Goal: Obtain resource: Obtain resource

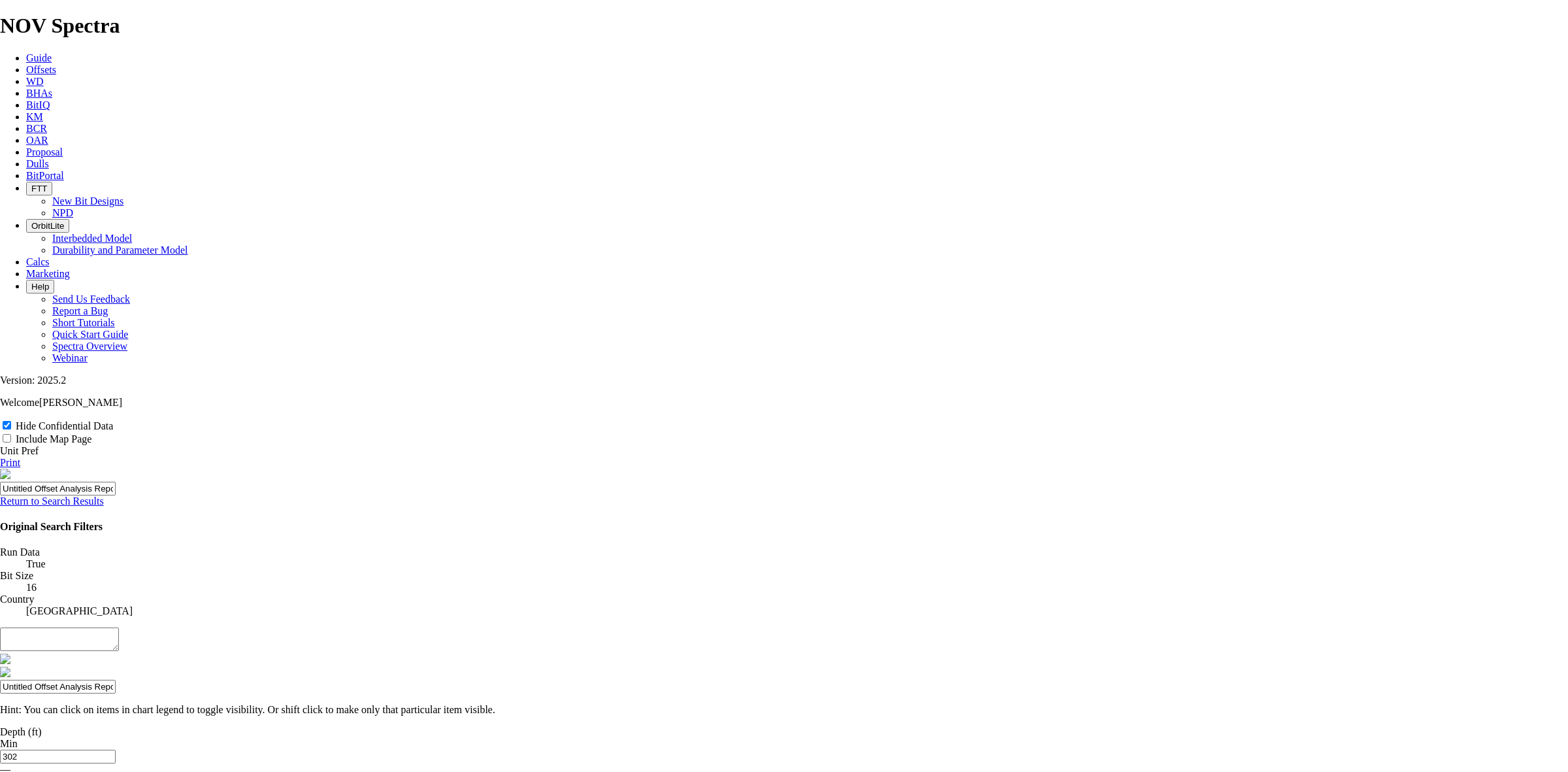
click at [104, 496] on link "Return to Search Results" at bounding box center [52, 501] width 104 height 11
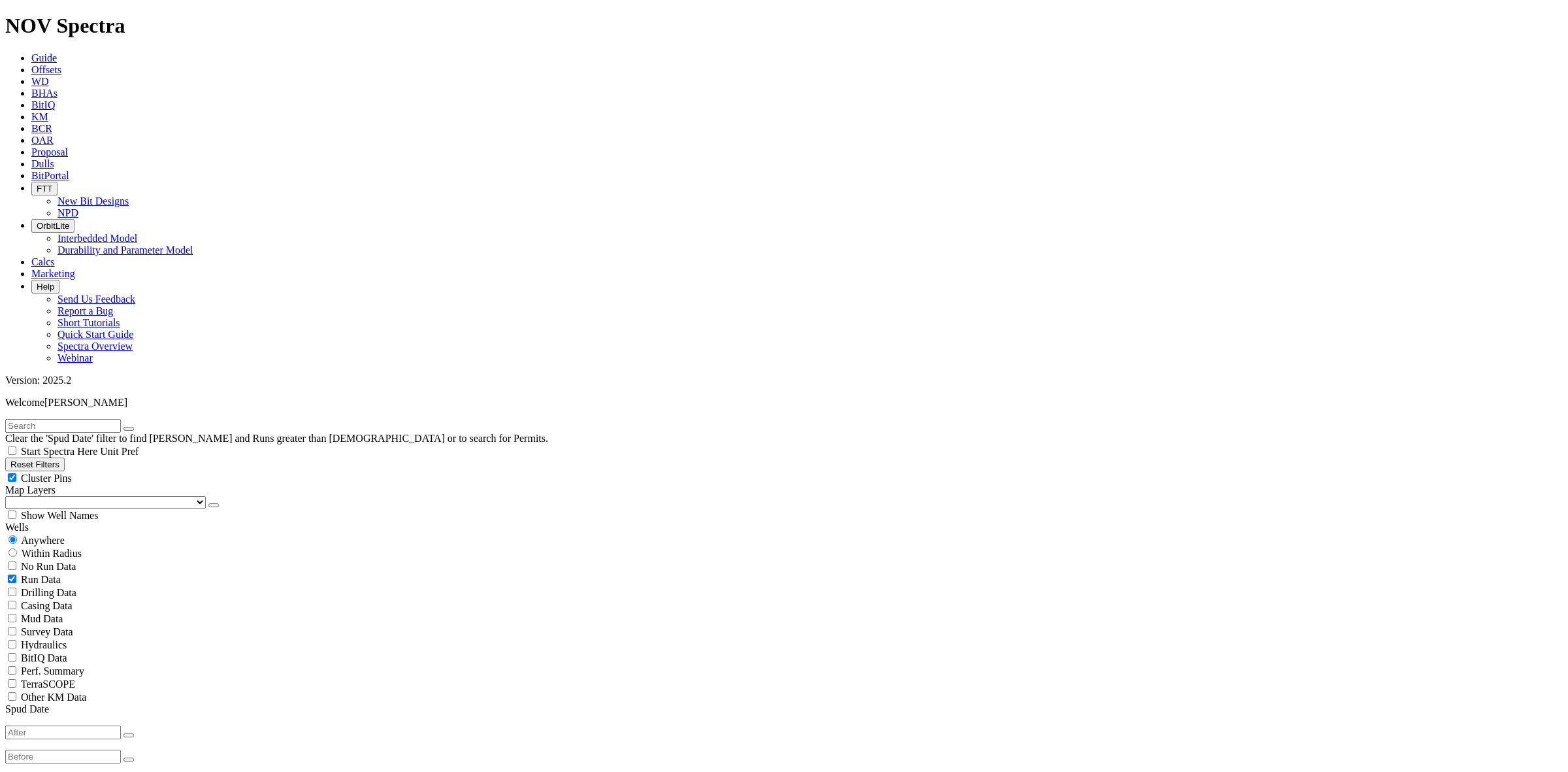
click at [63, 419] on input "text" at bounding box center [62, 425] width 116 height 14
type input "kocr"
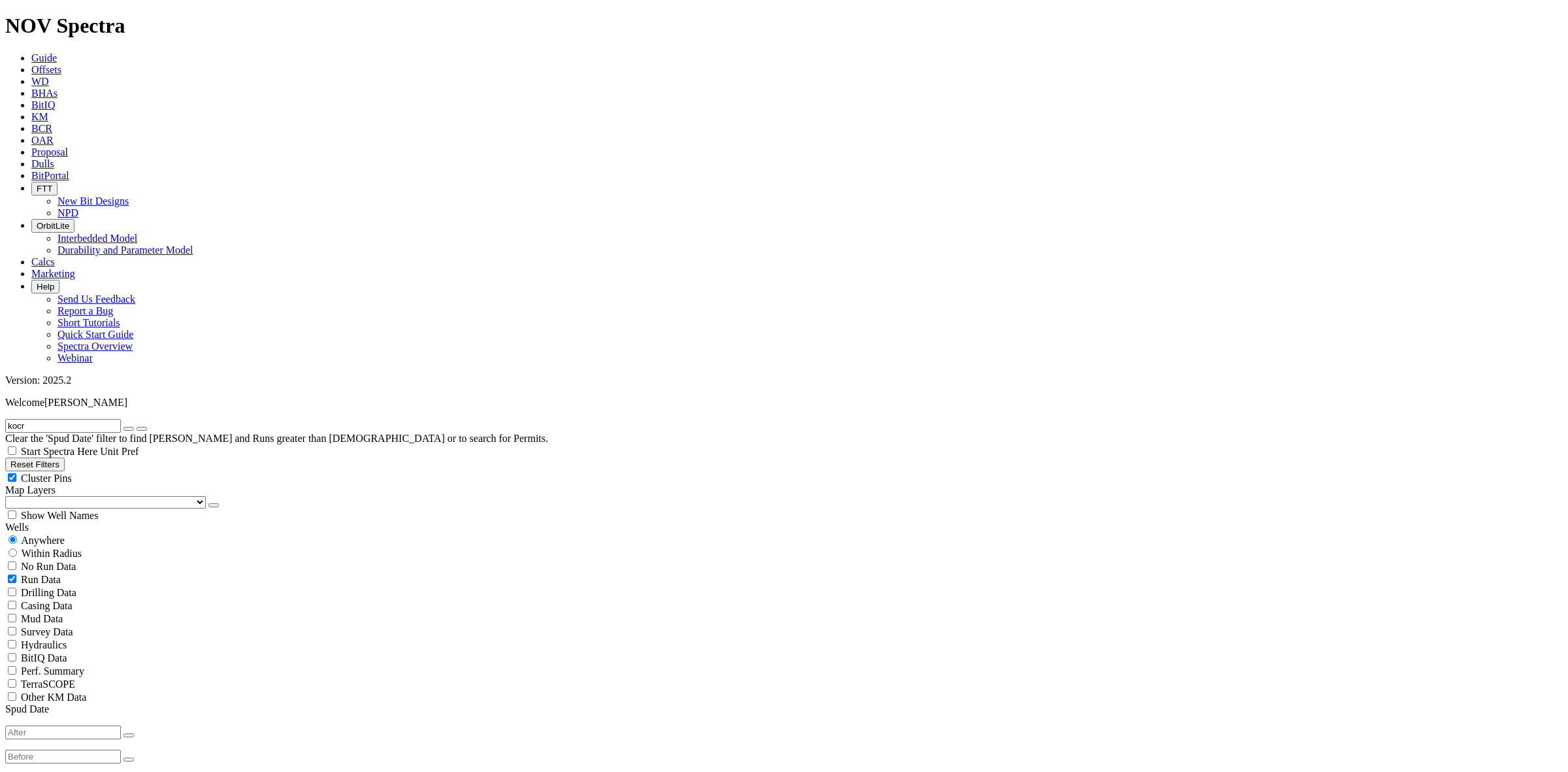
select select "? number:12.25 ?"
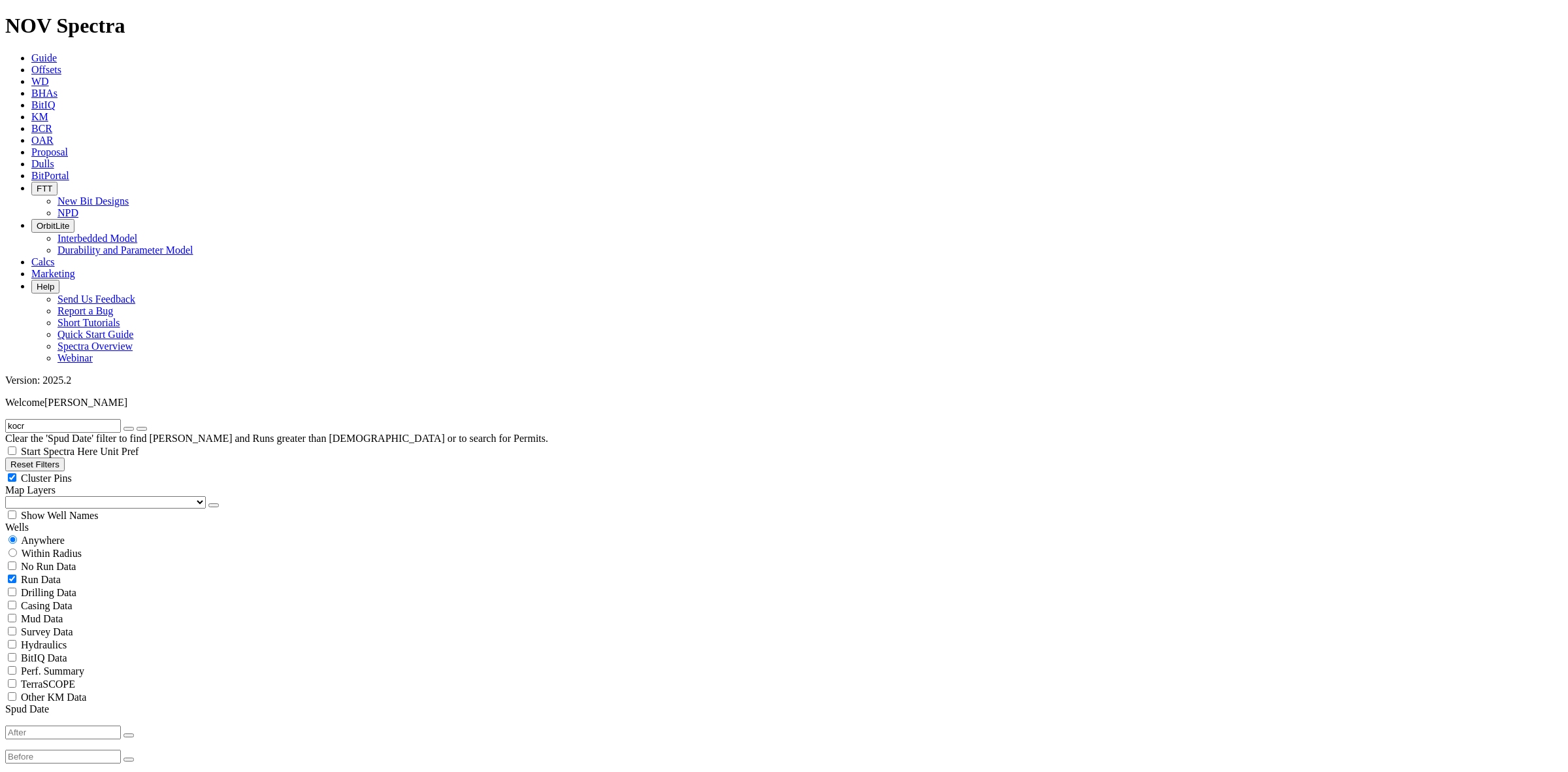
click at [134, 427] on button "button" at bounding box center [129, 428] width 11 height 4
radio input "false"
radio input "true"
click at [109, 419] on input "text" at bounding box center [62, 425] width 116 height 14
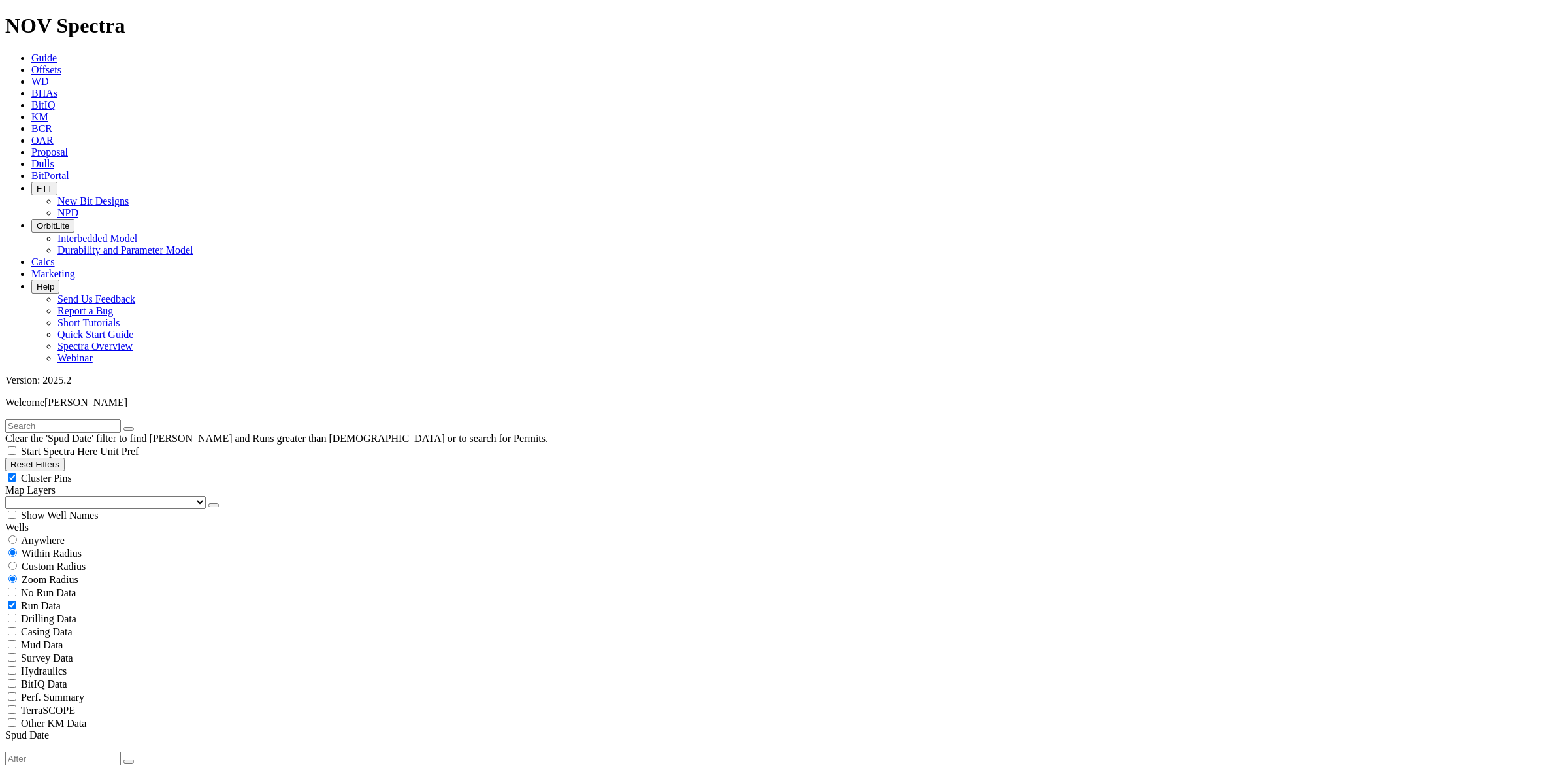
type input "Gbaran"
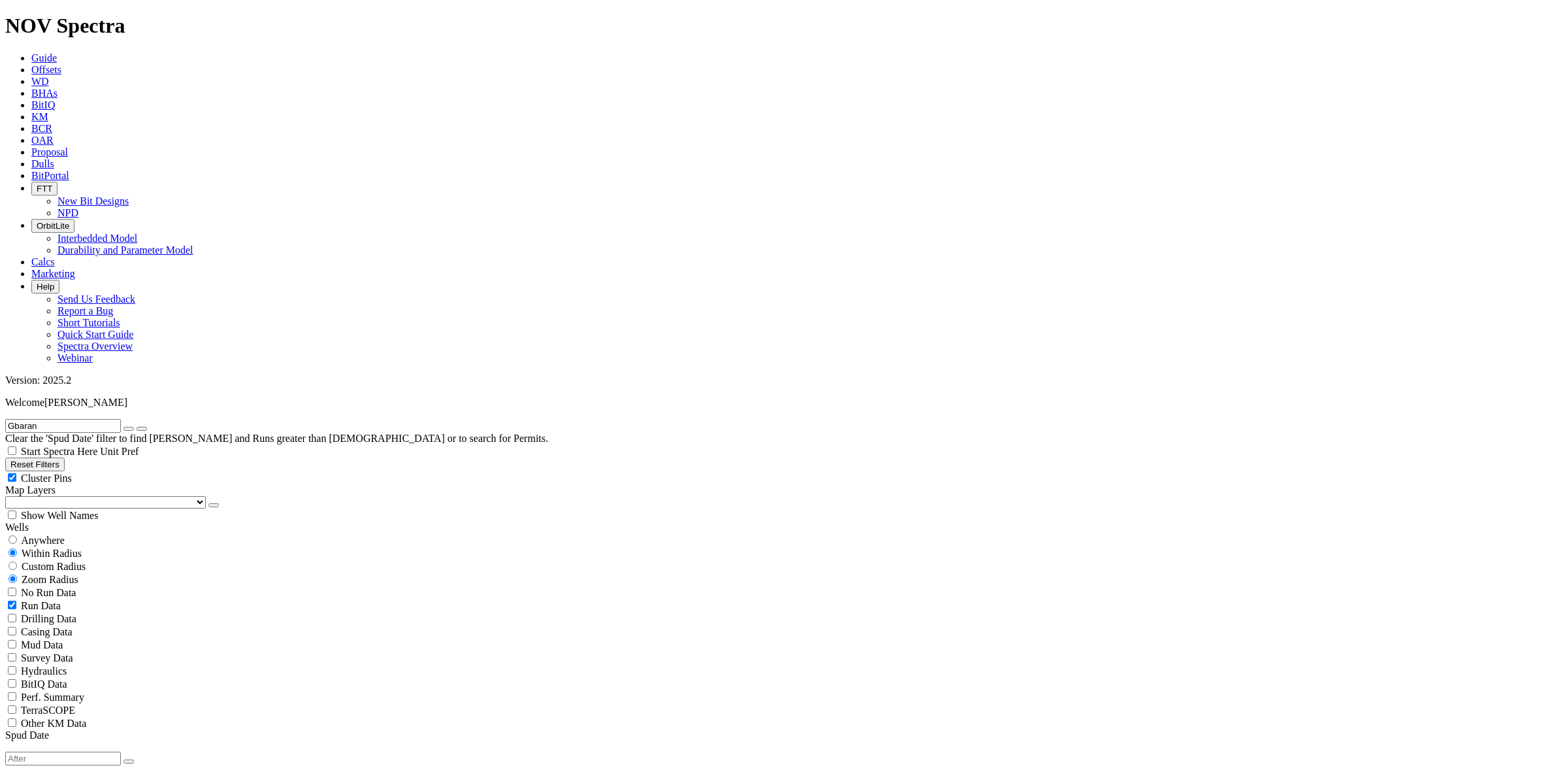
scroll to position [445, 0]
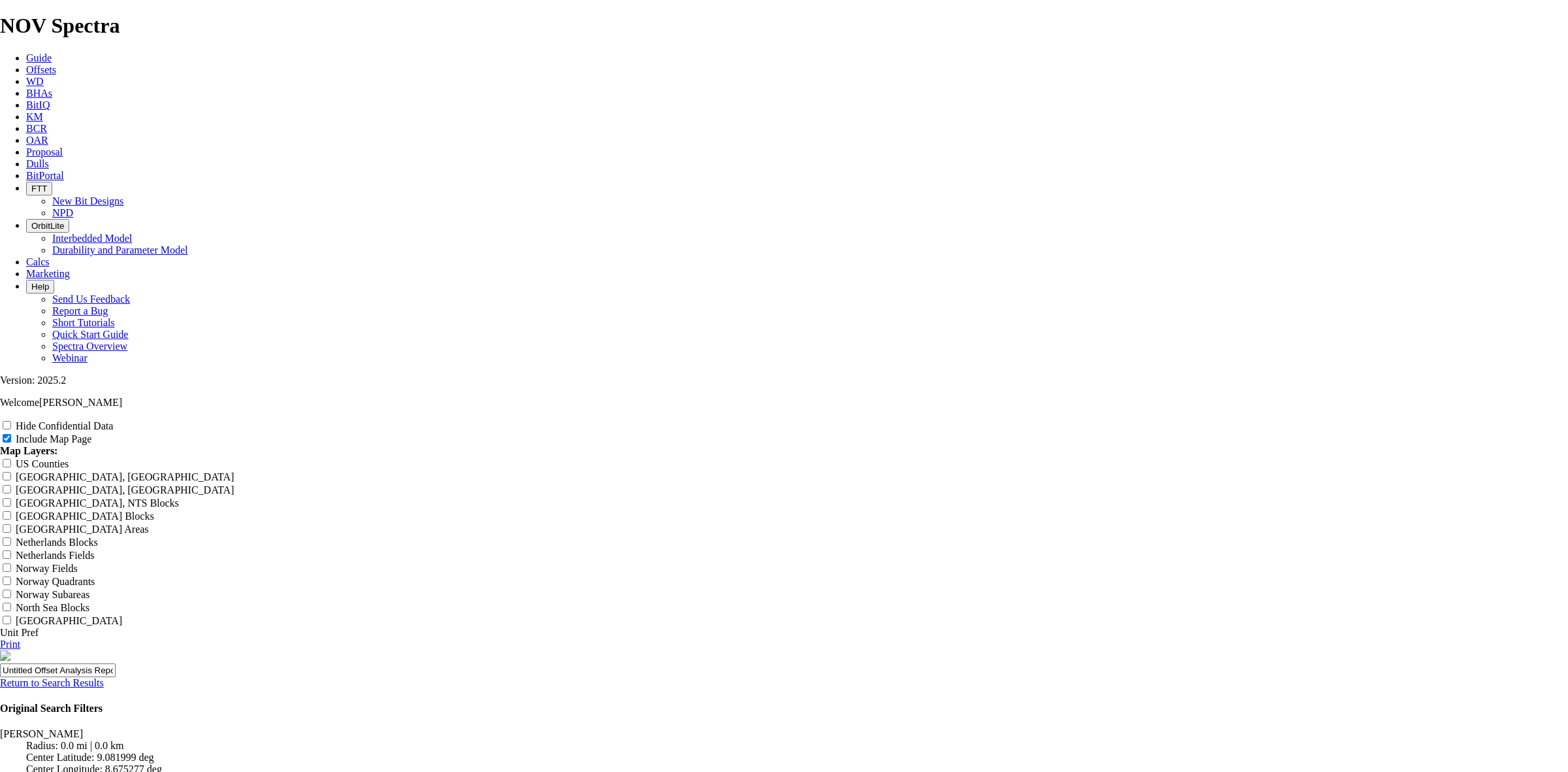
click at [104, 677] on link "Return to Search Results" at bounding box center [52, 683] width 104 height 11
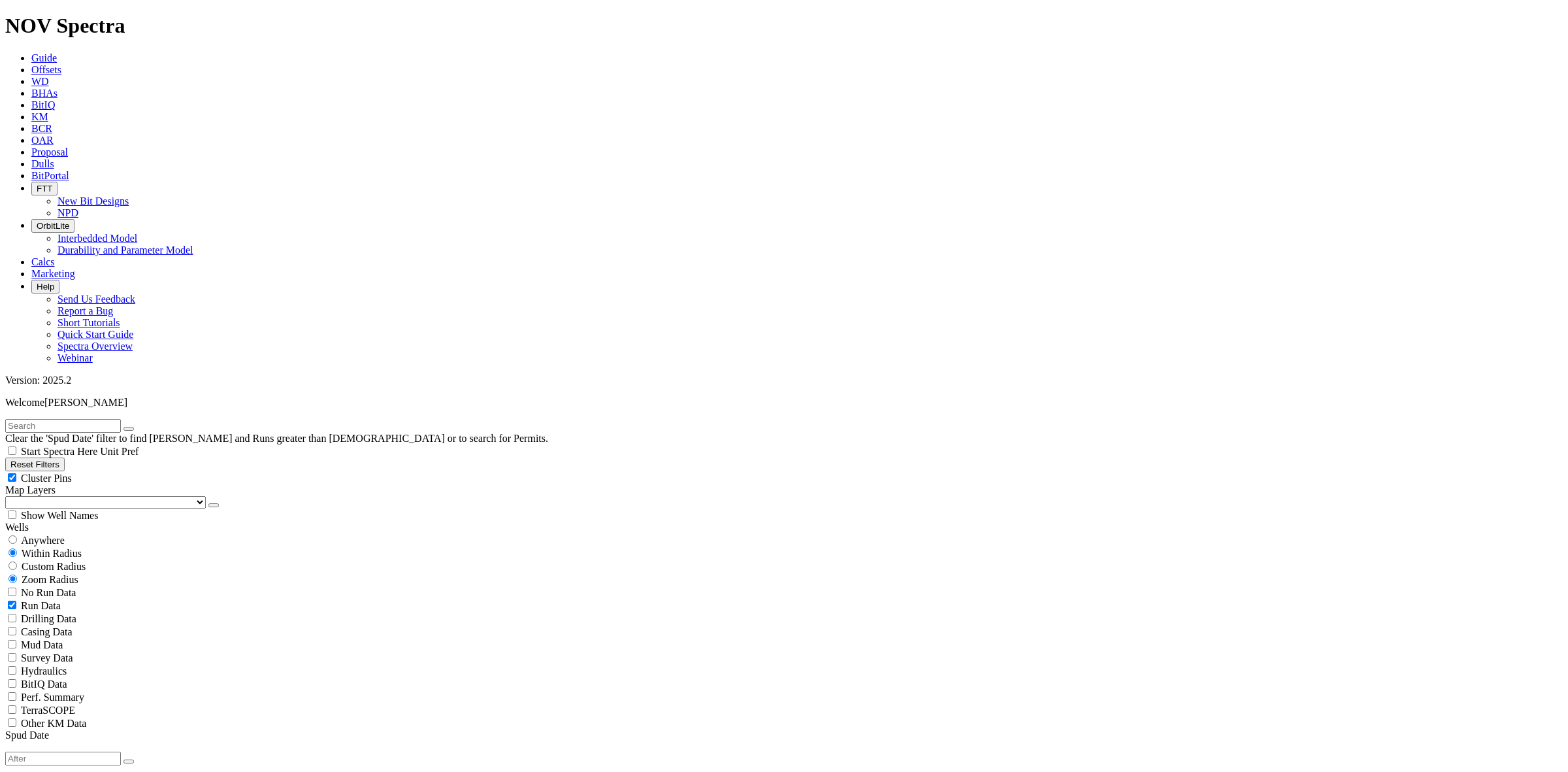
click at [63, 419] on input "text" at bounding box center [62, 425] width 116 height 14
type input "Gbaran"
click at [15, 534] on div "Anywhere" at bounding box center [784, 540] width 1558 height 13
radio input "true"
radio input "false"
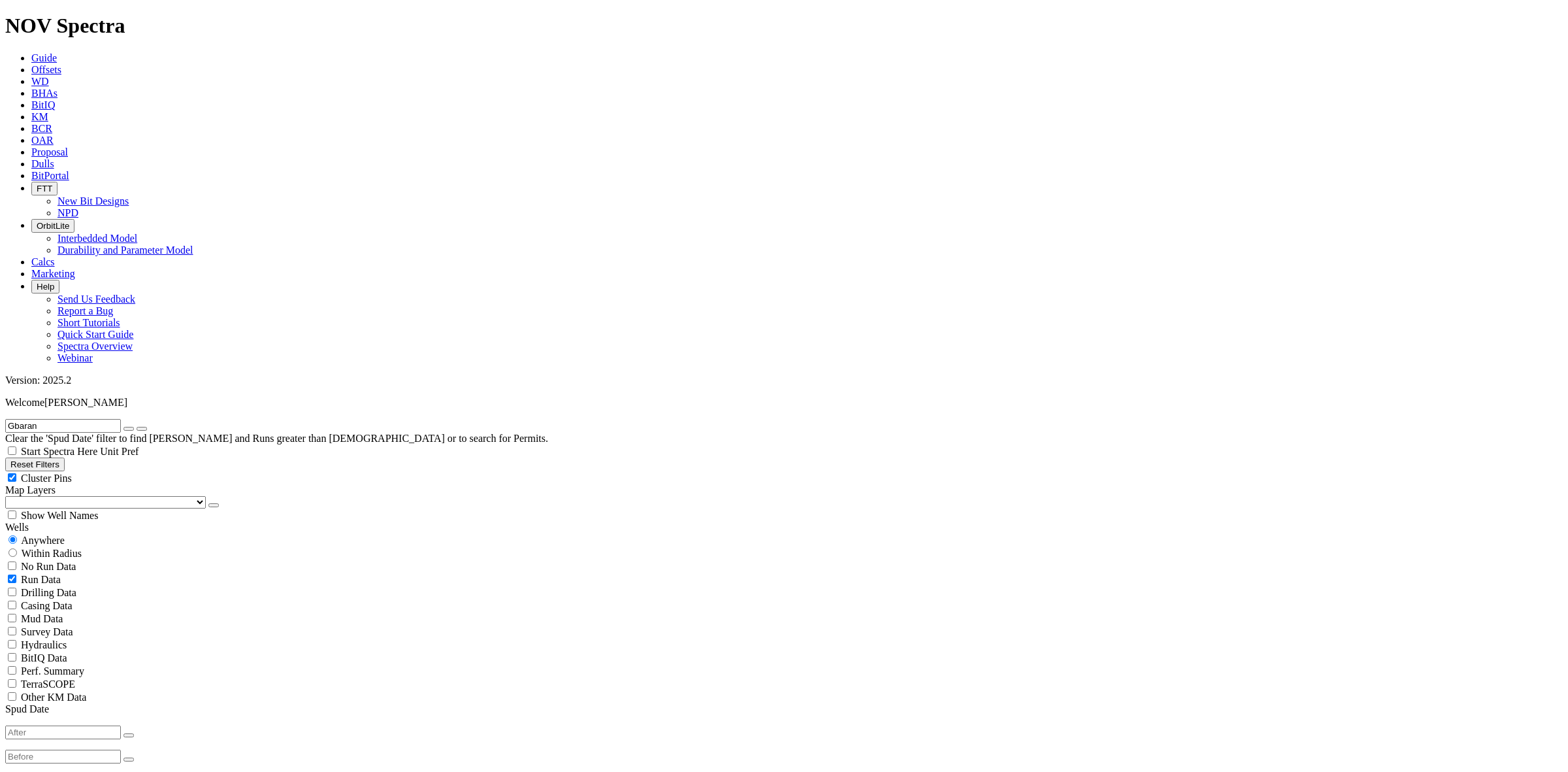
click at [80, 419] on input "Gbaran" at bounding box center [62, 425] width 116 height 14
click at [74, 419] on input "Gbaran" at bounding box center [62, 425] width 116 height 14
click at [147, 427] on button "submit" at bounding box center [141, 428] width 11 height 4
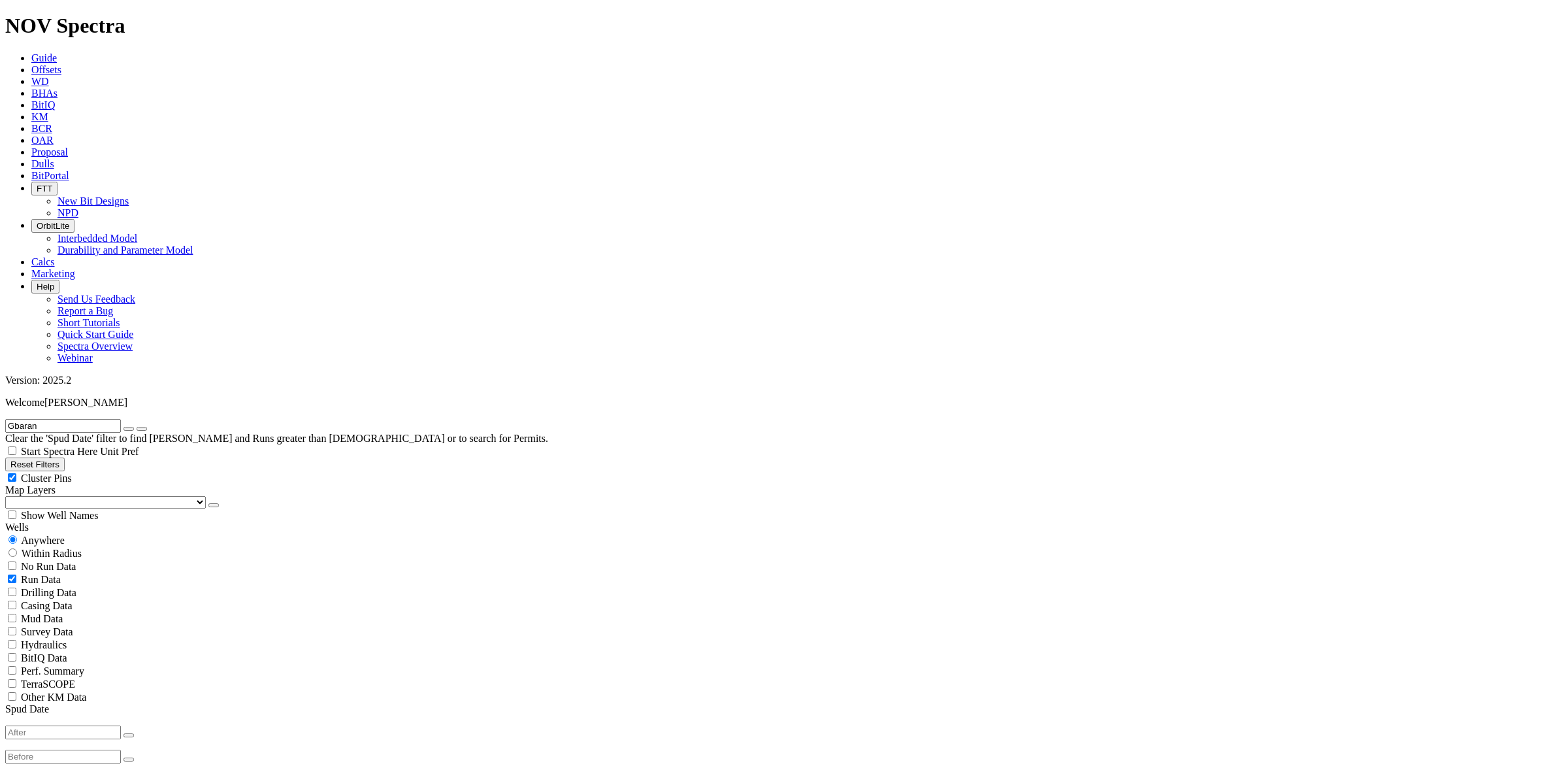
select select "? number:12.25 ?"
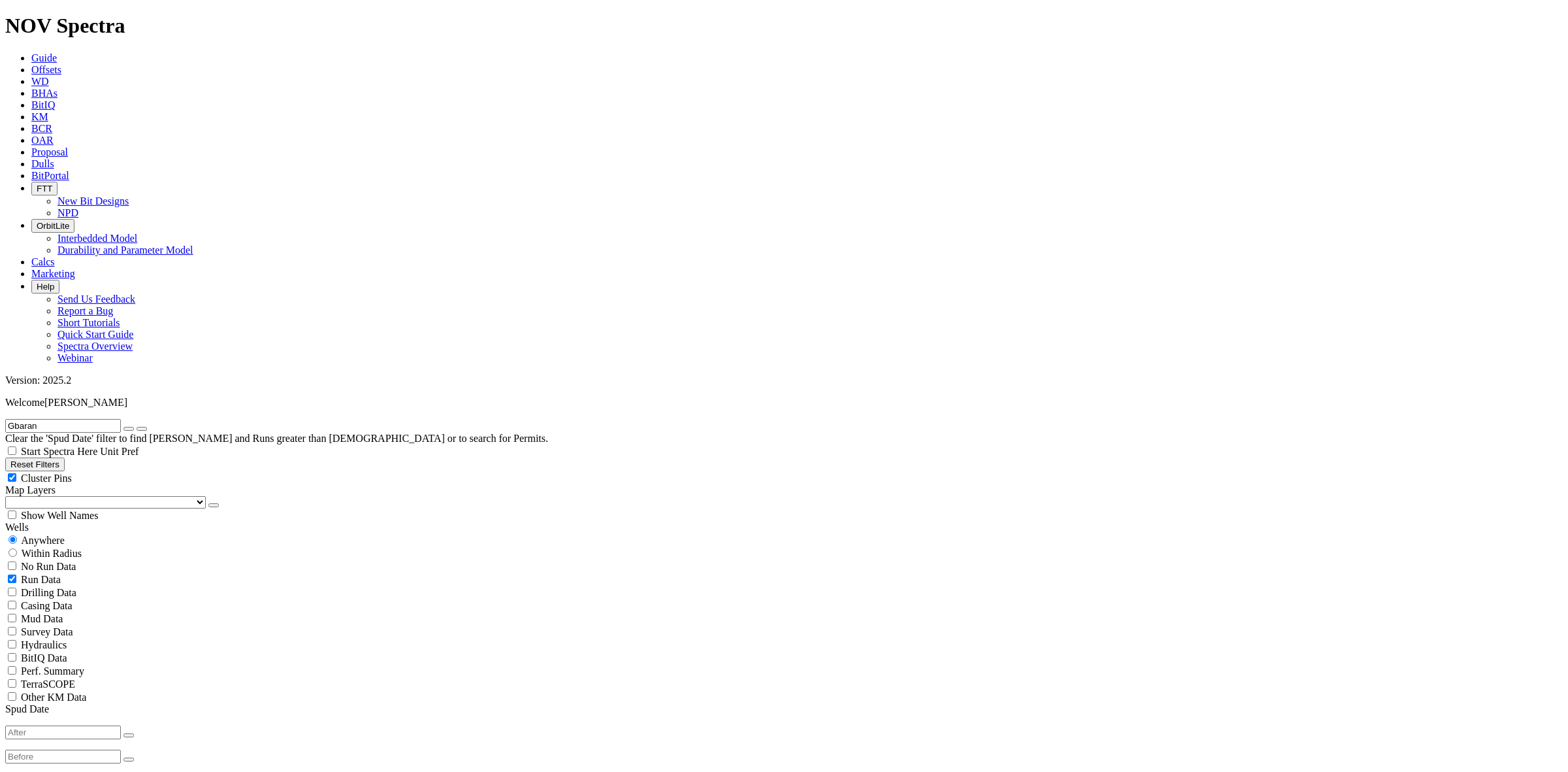
scroll to position [445, 0]
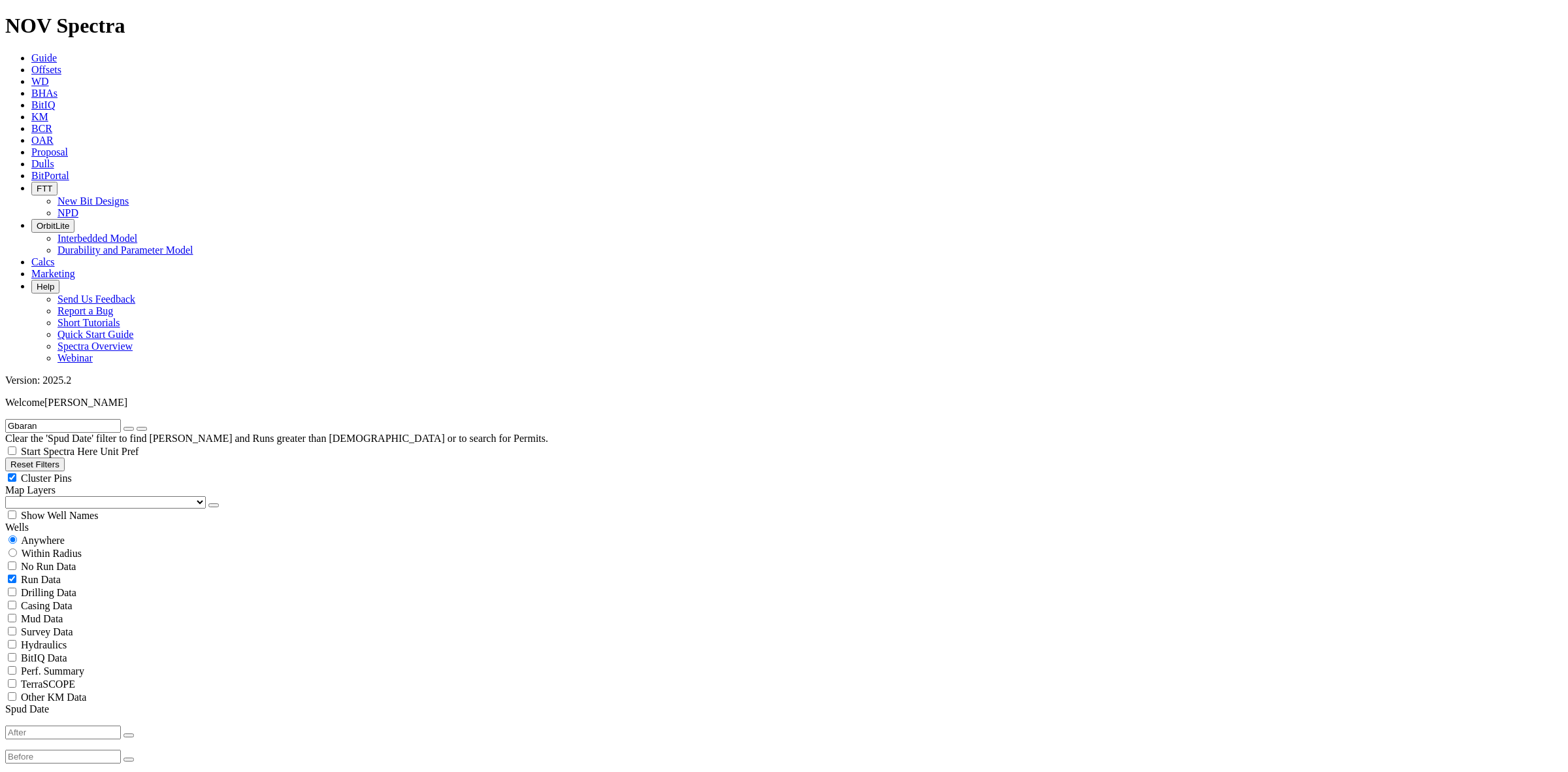
click at [134, 427] on button "button" at bounding box center [129, 428] width 11 height 4
radio input "false"
radio input "true"
click at [116, 419] on input "text" at bounding box center [62, 425] width 116 height 14
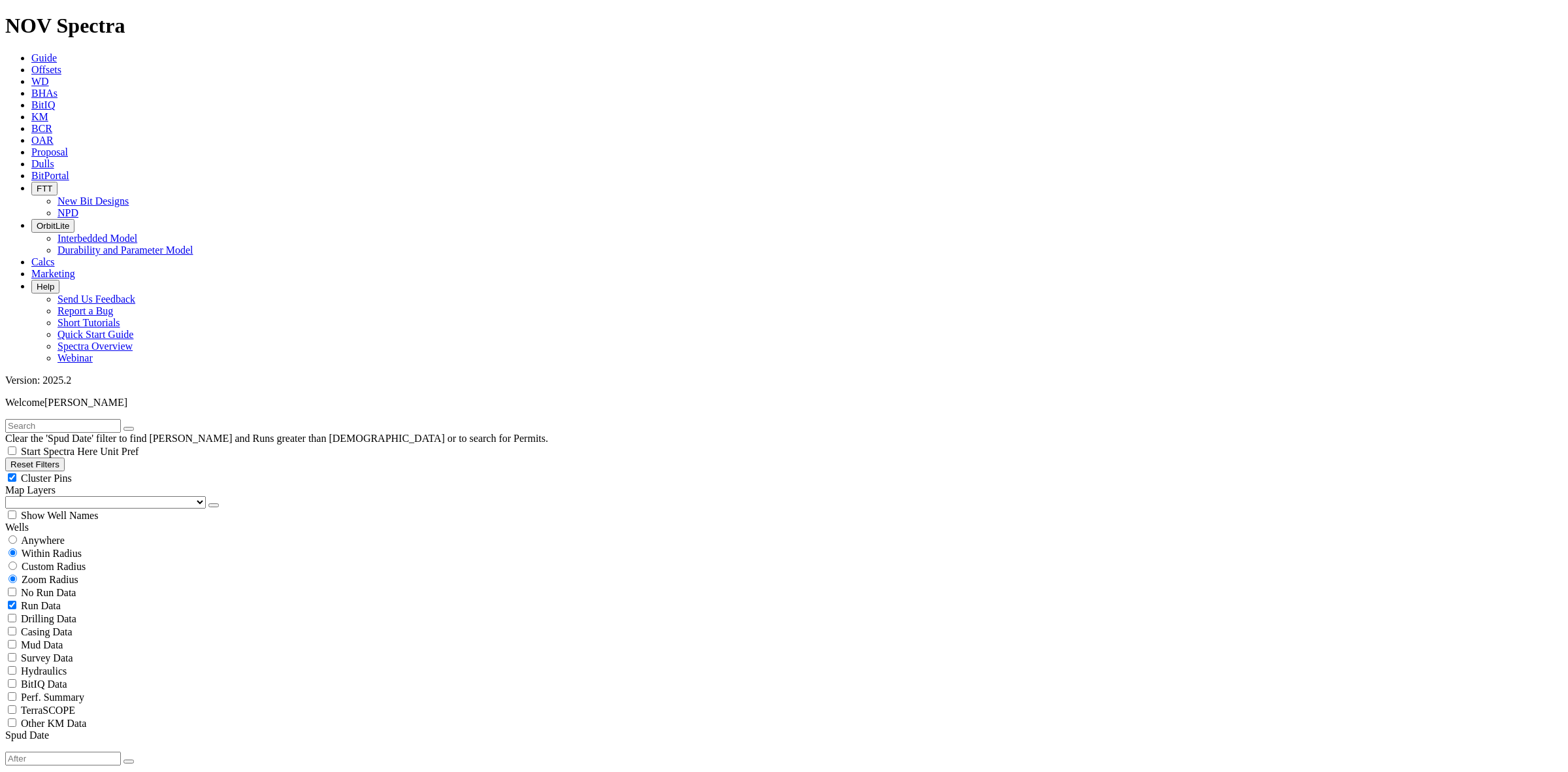
type input "kocr"
click at [28, 534] on span "Anywhere" at bounding box center [43, 540] width 44 height 11
radio input "true"
radio input "false"
click at [147, 427] on button "submit" at bounding box center [141, 428] width 11 height 4
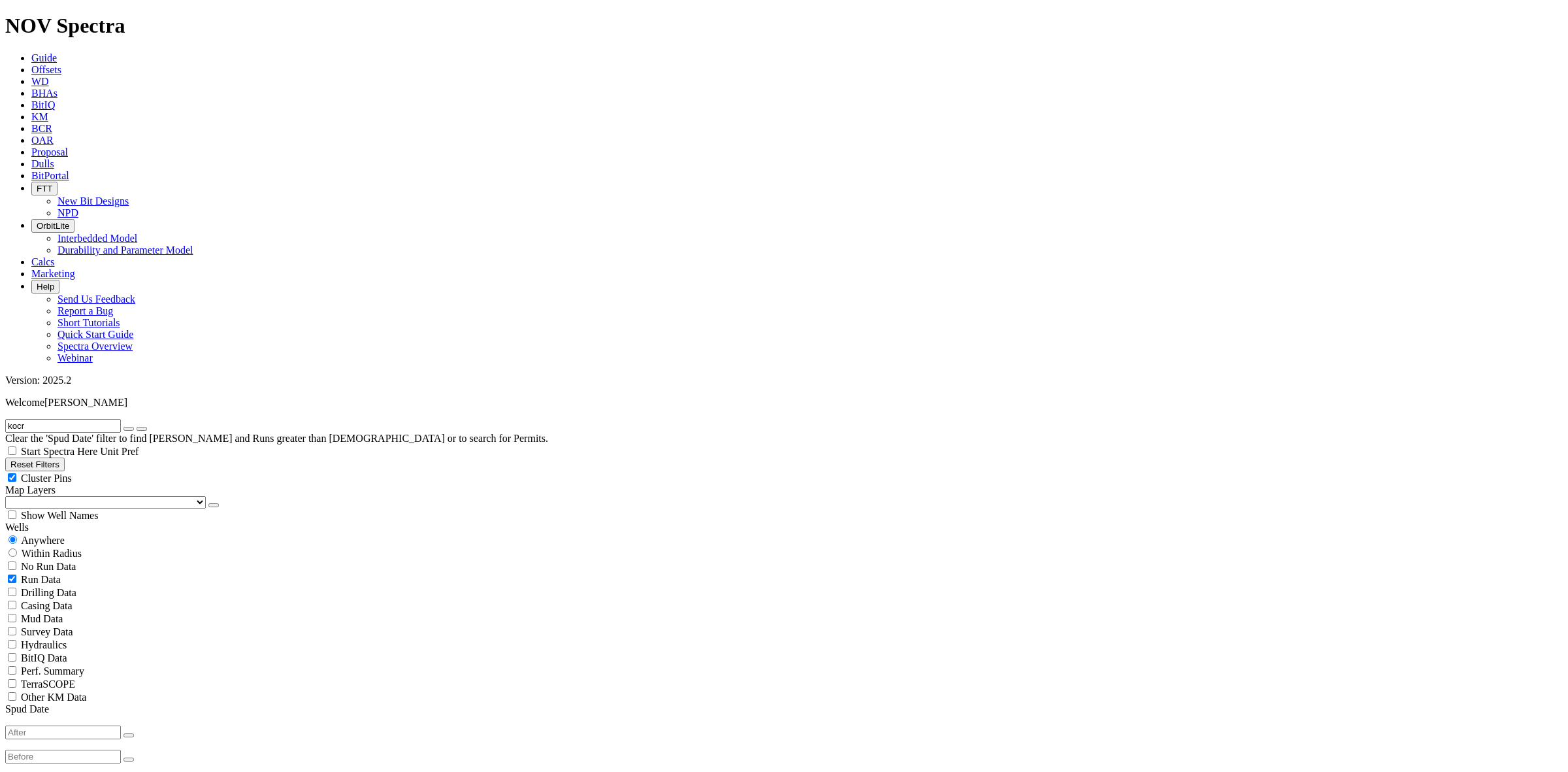
click at [60, 419] on input "kocr" at bounding box center [62, 425] width 116 height 14
select select
click at [57, 561] on span "No Run Data" at bounding box center [48, 567] width 55 height 11
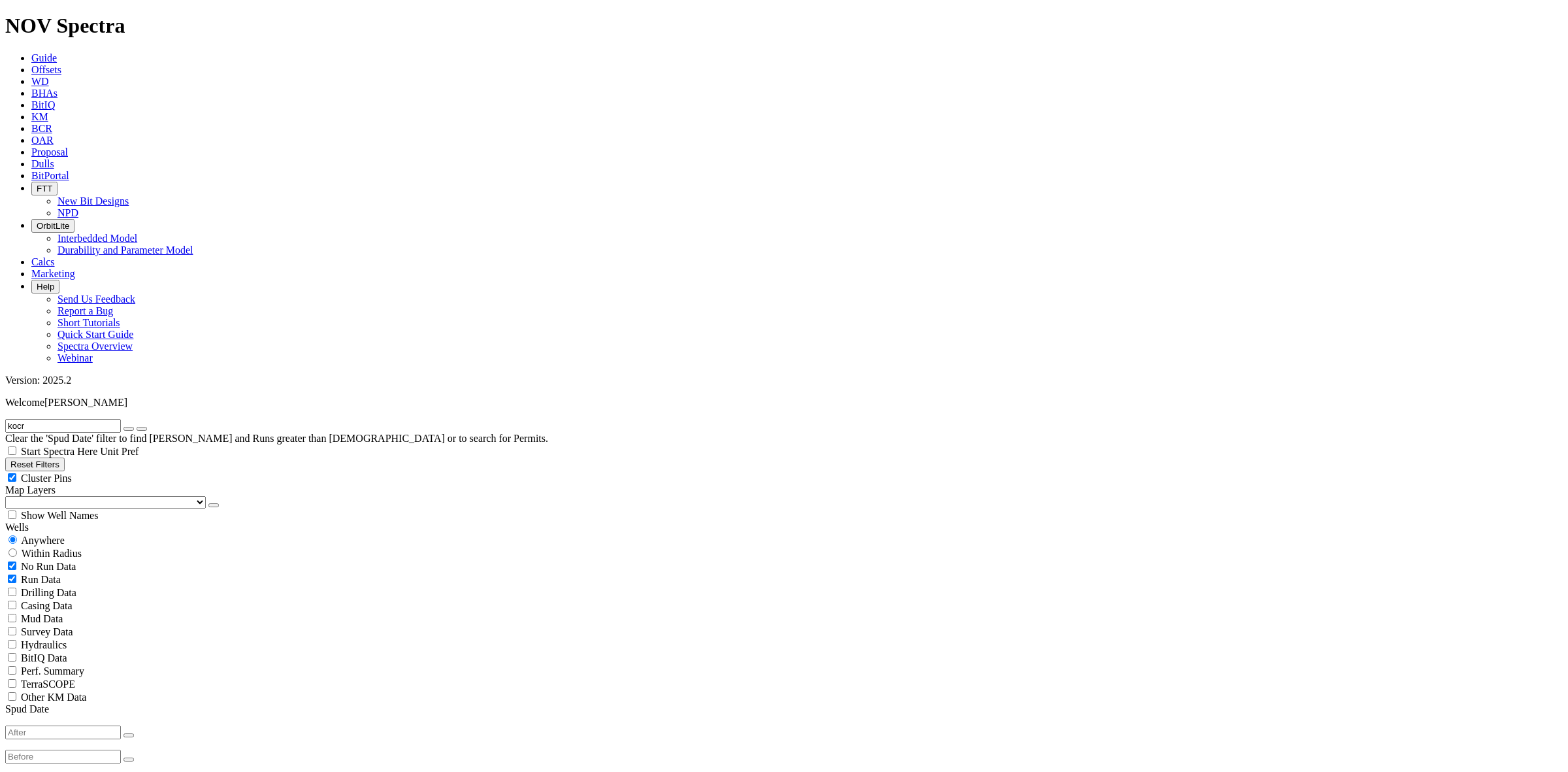
click at [54, 561] on span "No Run Data" at bounding box center [48, 567] width 55 height 11
checkbox input "false"
click at [134, 427] on button "button" at bounding box center [129, 428] width 11 height 4
radio input "false"
radio input "true"
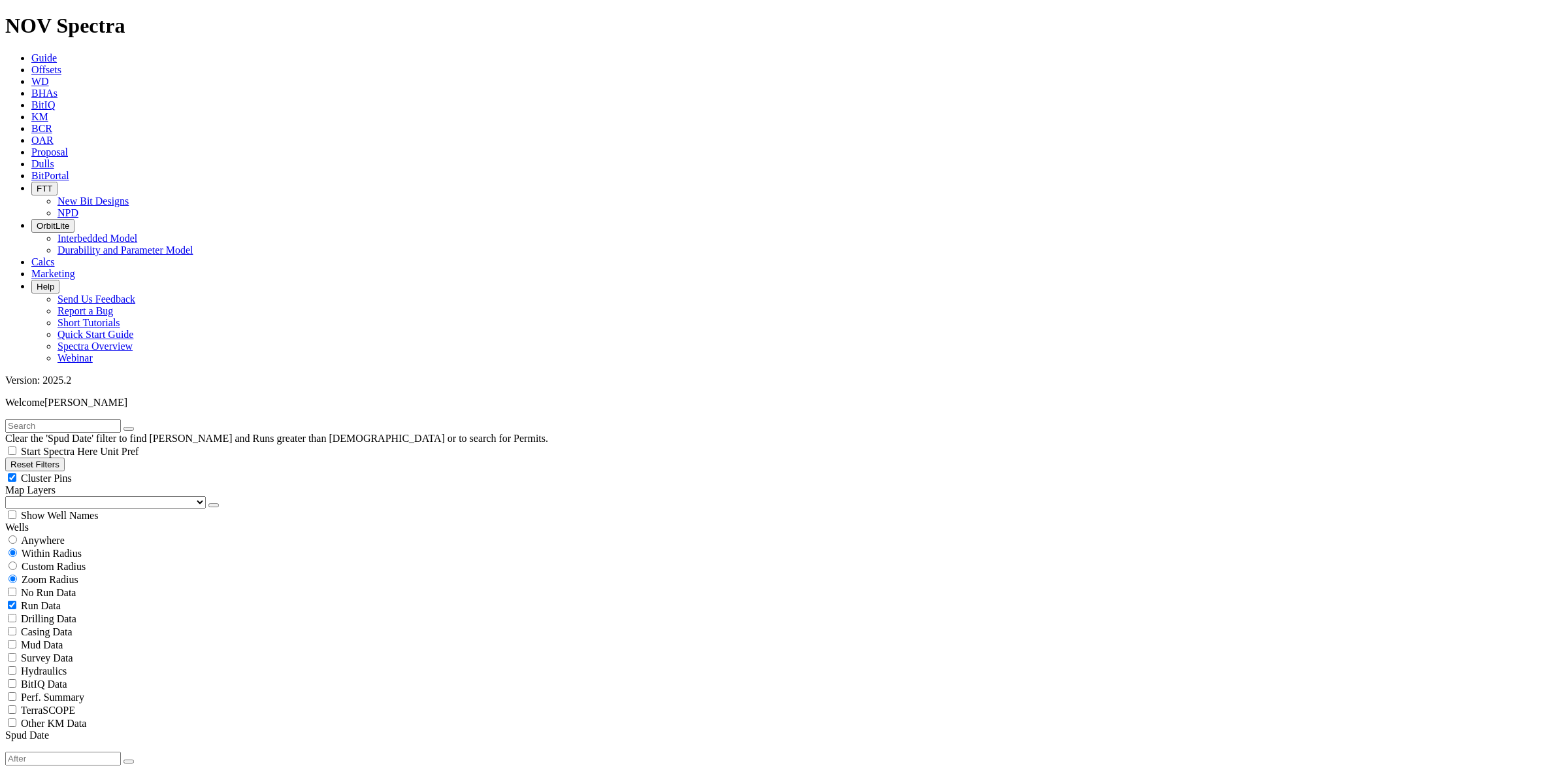
click at [96, 419] on input "text" at bounding box center [62, 425] width 116 height 14
type input "kocr"
click at [62, 534] on span "Anywhere" at bounding box center [43, 540] width 44 height 11
radio input "true"
radio input "false"
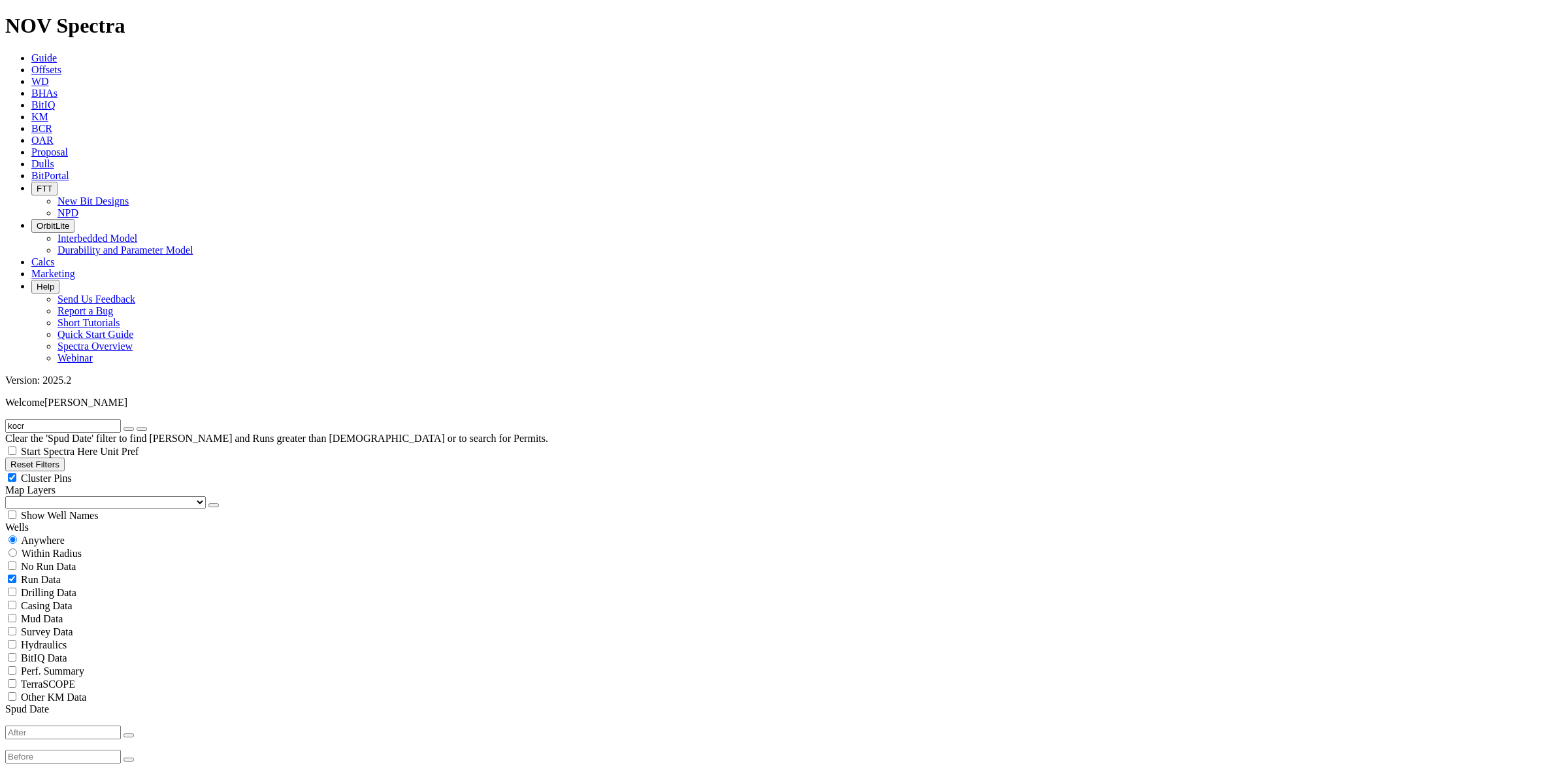
click at [141, 428] on icon "submit" at bounding box center [141, 428] width 0 height 0
click at [129, 428] on icon "button" at bounding box center [129, 428] width 0 height 0
radio input "false"
radio input "true"
click at [121, 419] on input "text" at bounding box center [62, 425] width 116 height 14
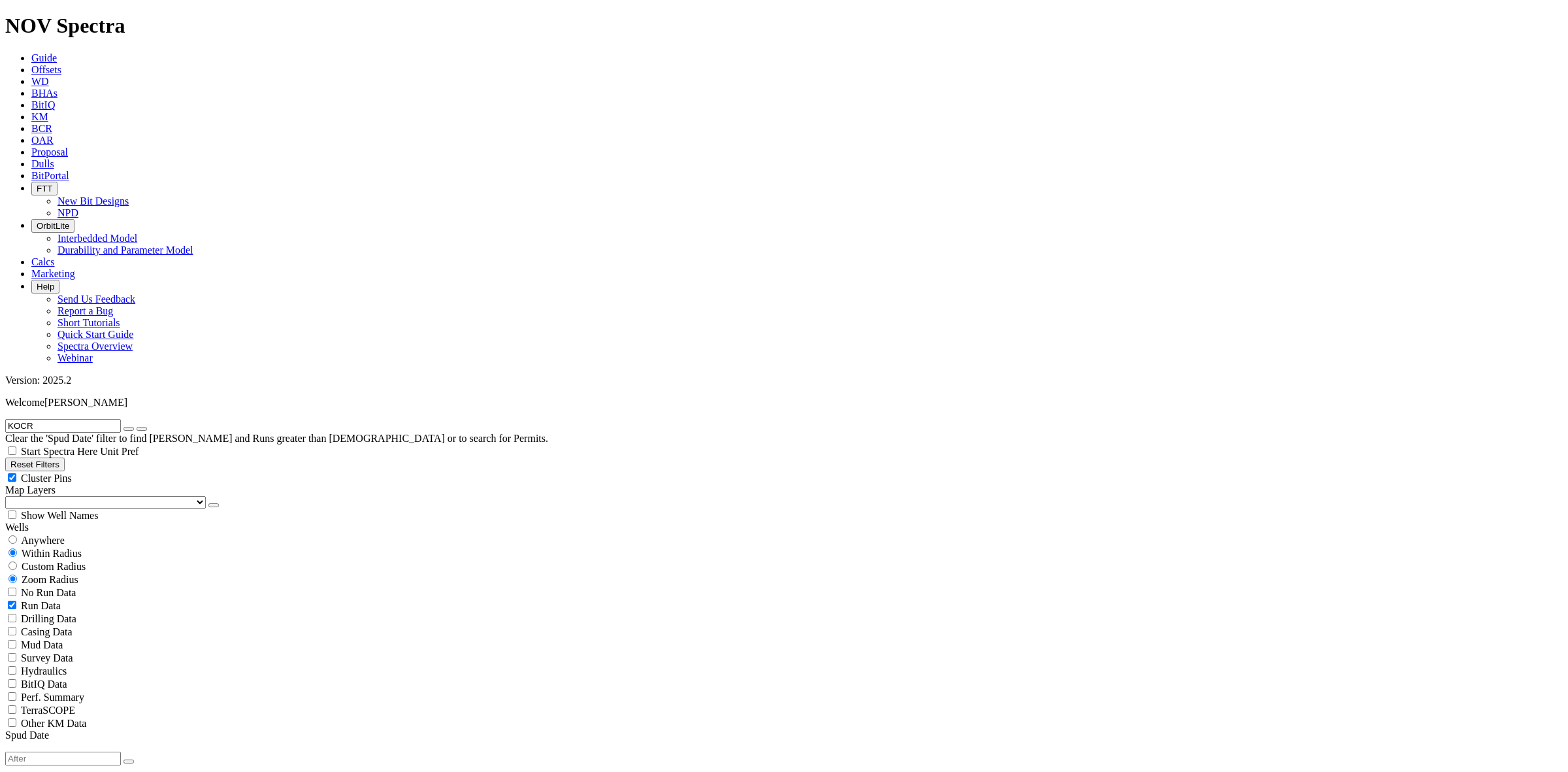
type input "KOCR"
click at [147, 427] on button "submit" at bounding box center [141, 428] width 11 height 4
click at [43, 534] on span "Anywhere" at bounding box center [43, 540] width 44 height 11
radio input "true"
radio input "false"
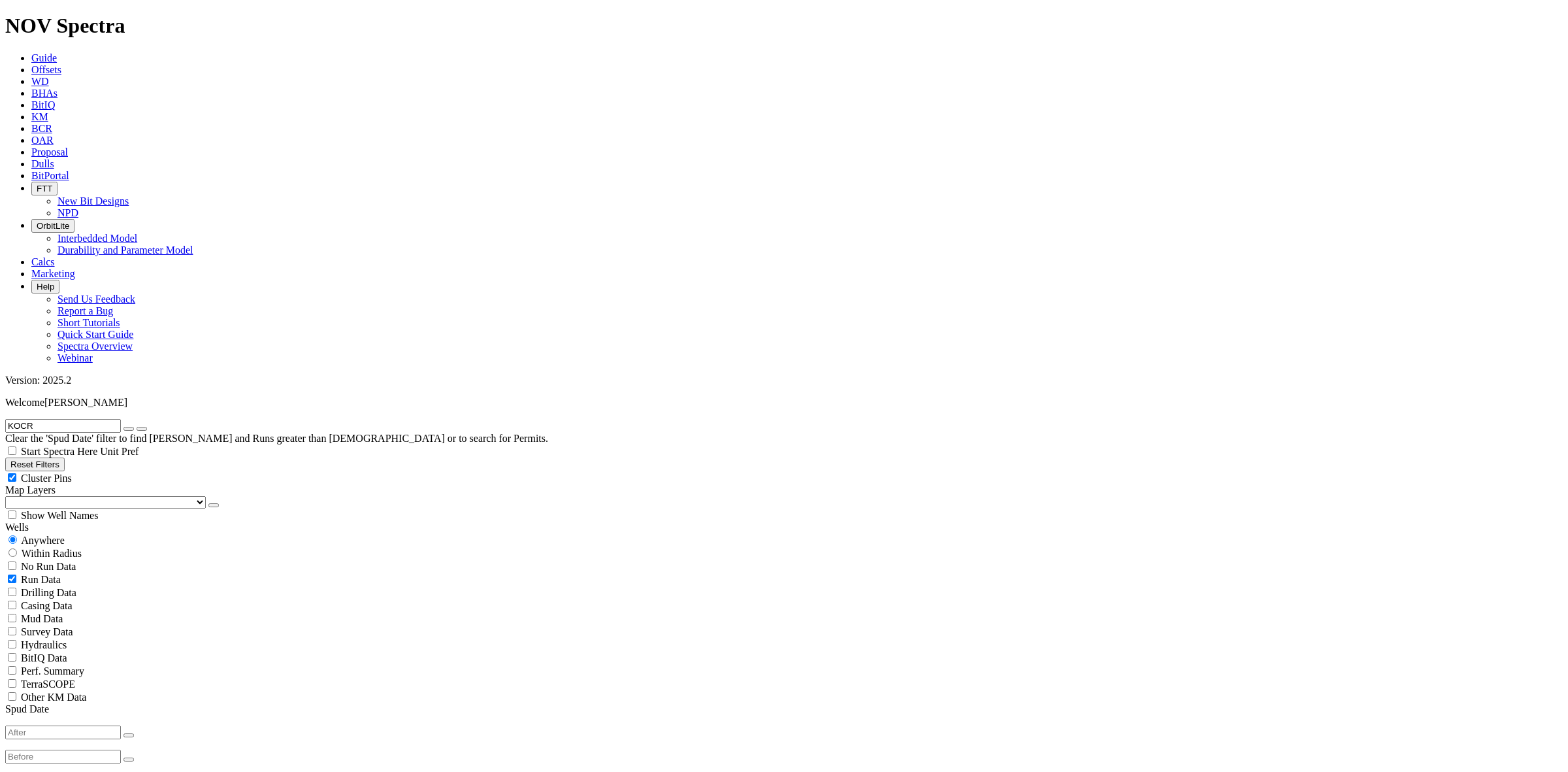
scroll to position [327, 0]
select select "? number:12.25 ?"
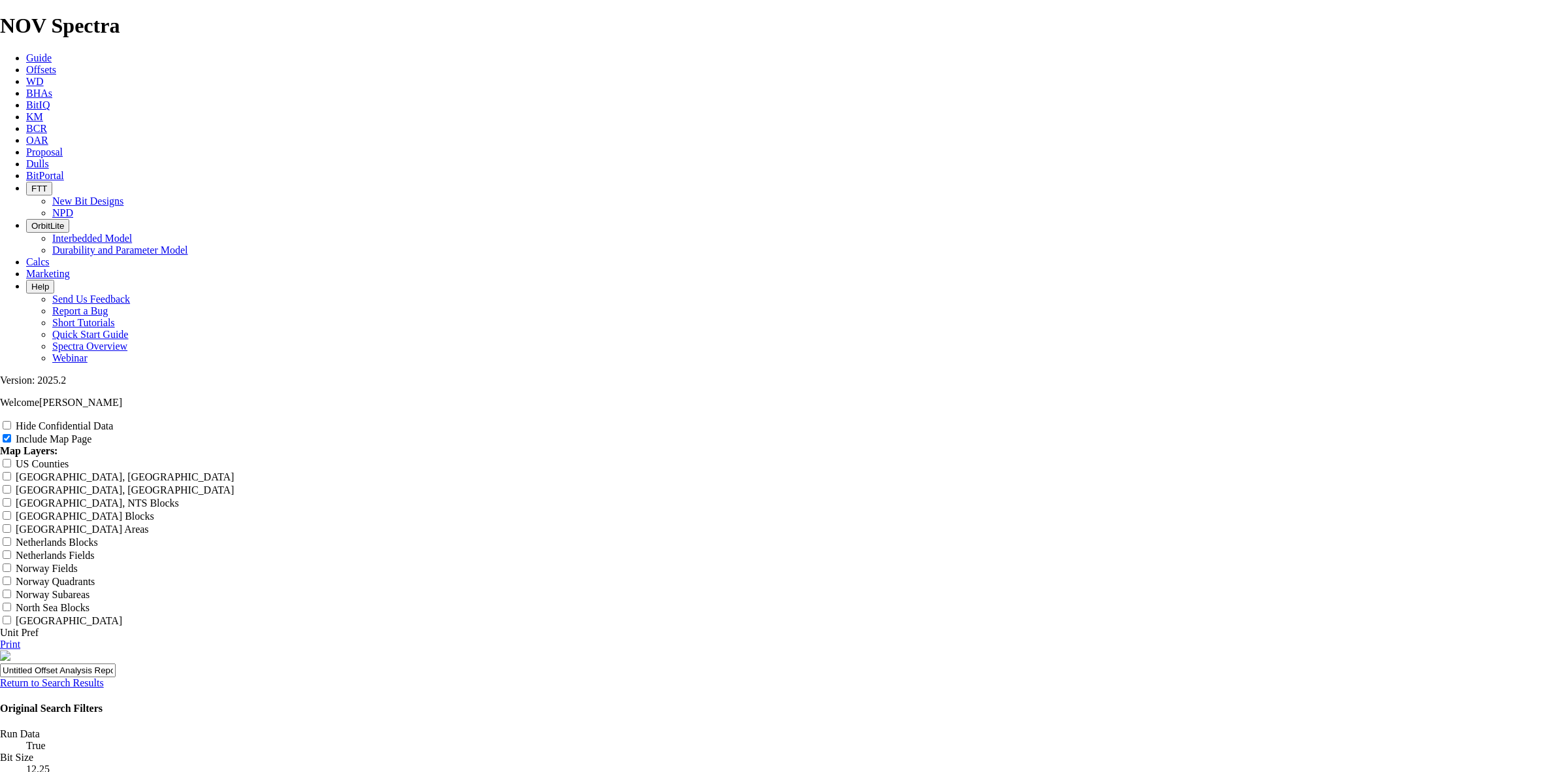
scroll to position [1470, 0]
radio input "true"
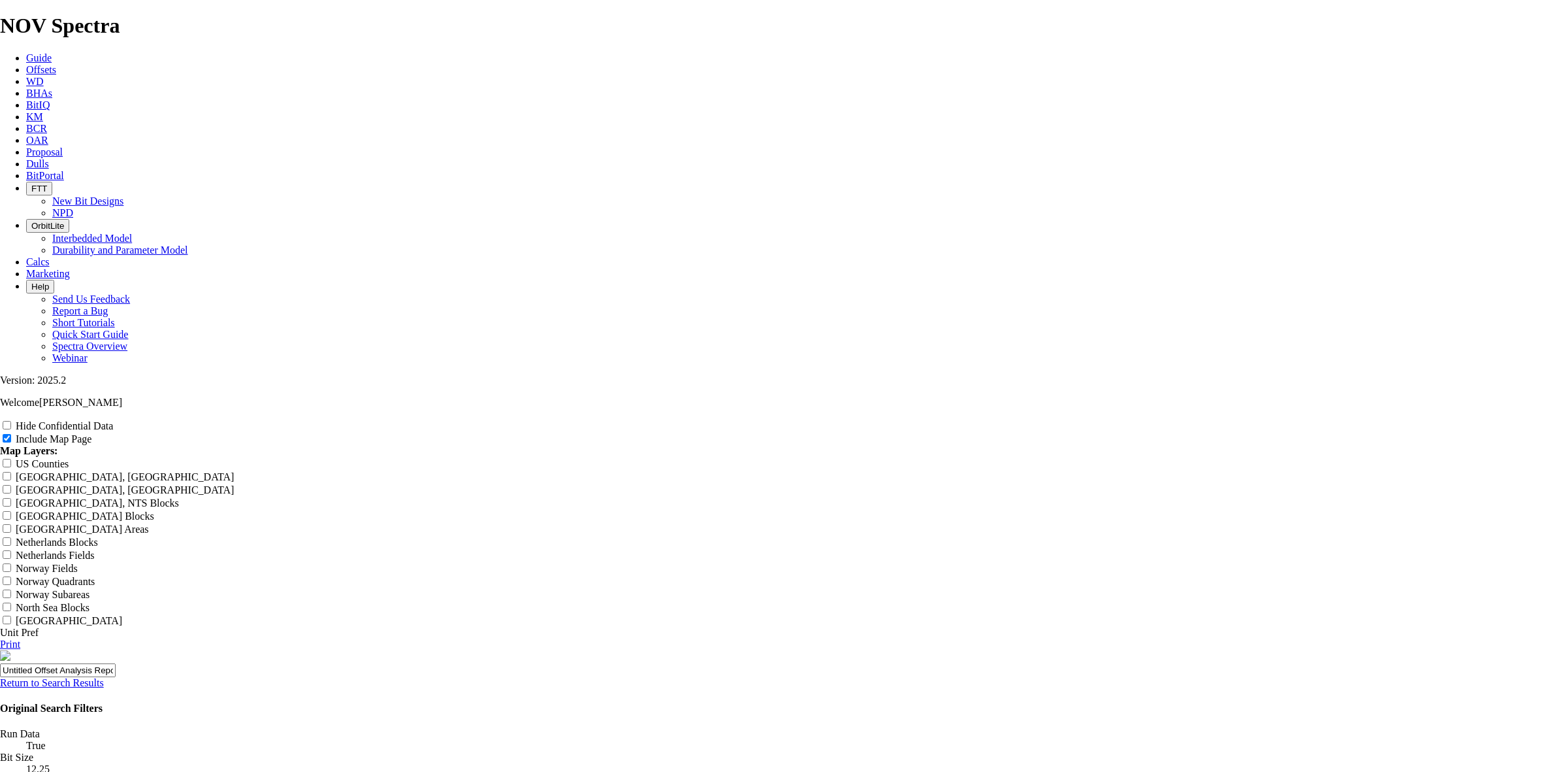
scroll to position [1062, 0]
click at [11, 421] on input "Hide Confidential Data" at bounding box center [6, 425] width 9 height 9
checkbox input "true"
click at [15, 433] on span at bounding box center [7, 439] width 15 height 11
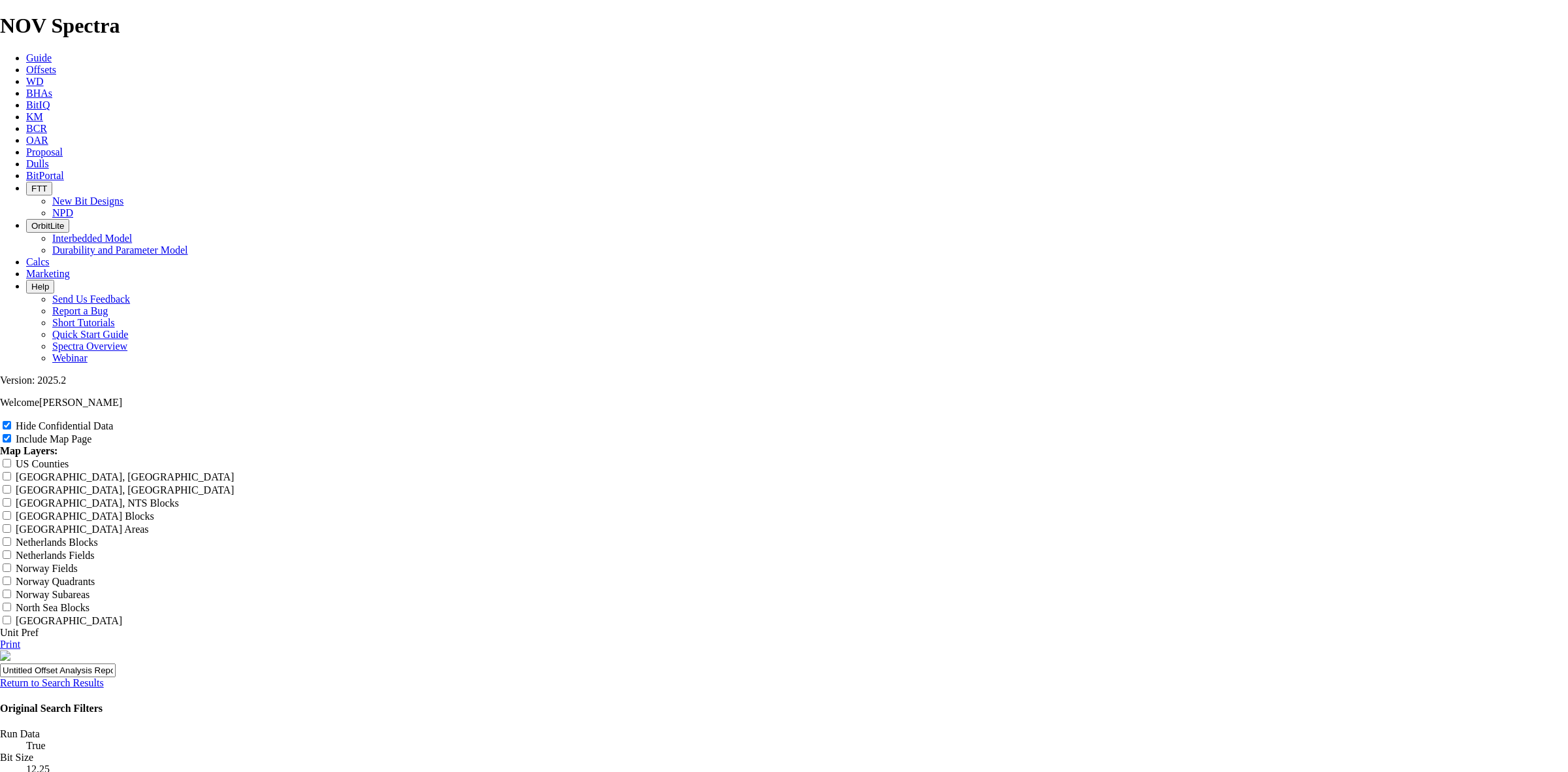
click at [11, 434] on input "Include Map Page" at bounding box center [6, 438] width 9 height 9
checkbox input "false"
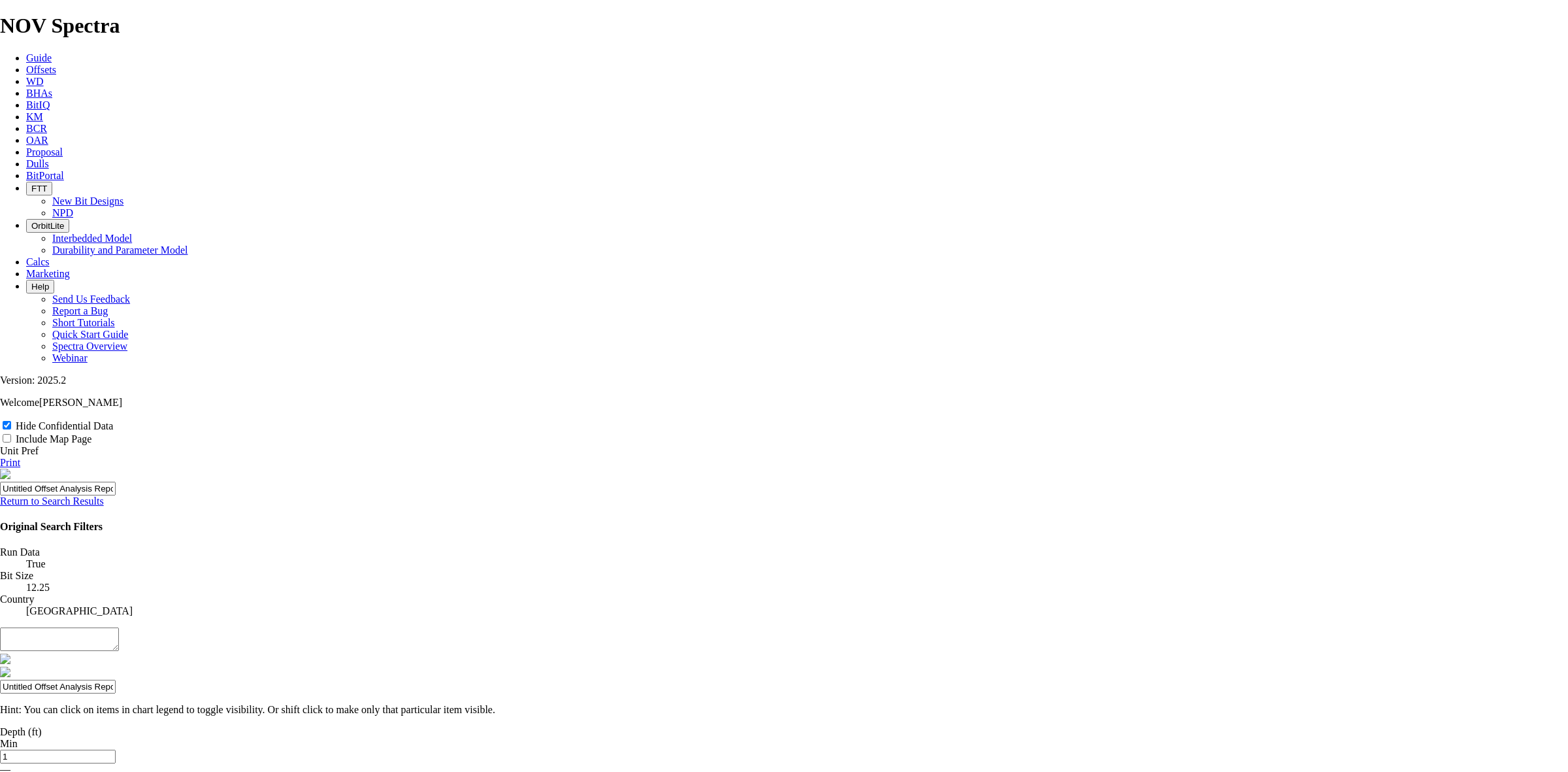
scroll to position [0, 0]
click at [104, 496] on link "Return to Search Results" at bounding box center [52, 501] width 104 height 11
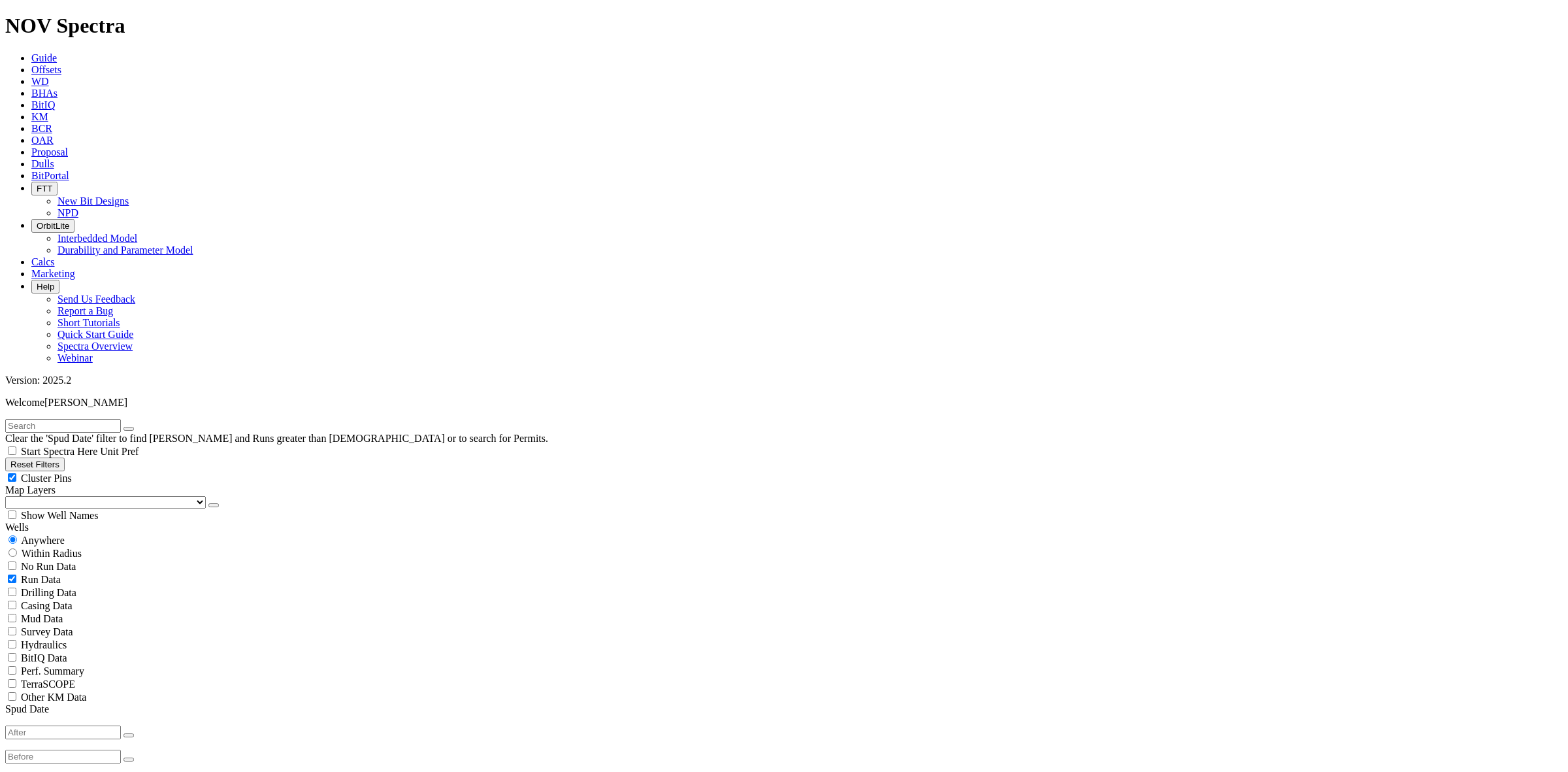
click at [64, 419] on input "text" at bounding box center [62, 425] width 116 height 14
type input "kocr"
click at [141, 428] on icon "submit" at bounding box center [141, 428] width 0 height 0
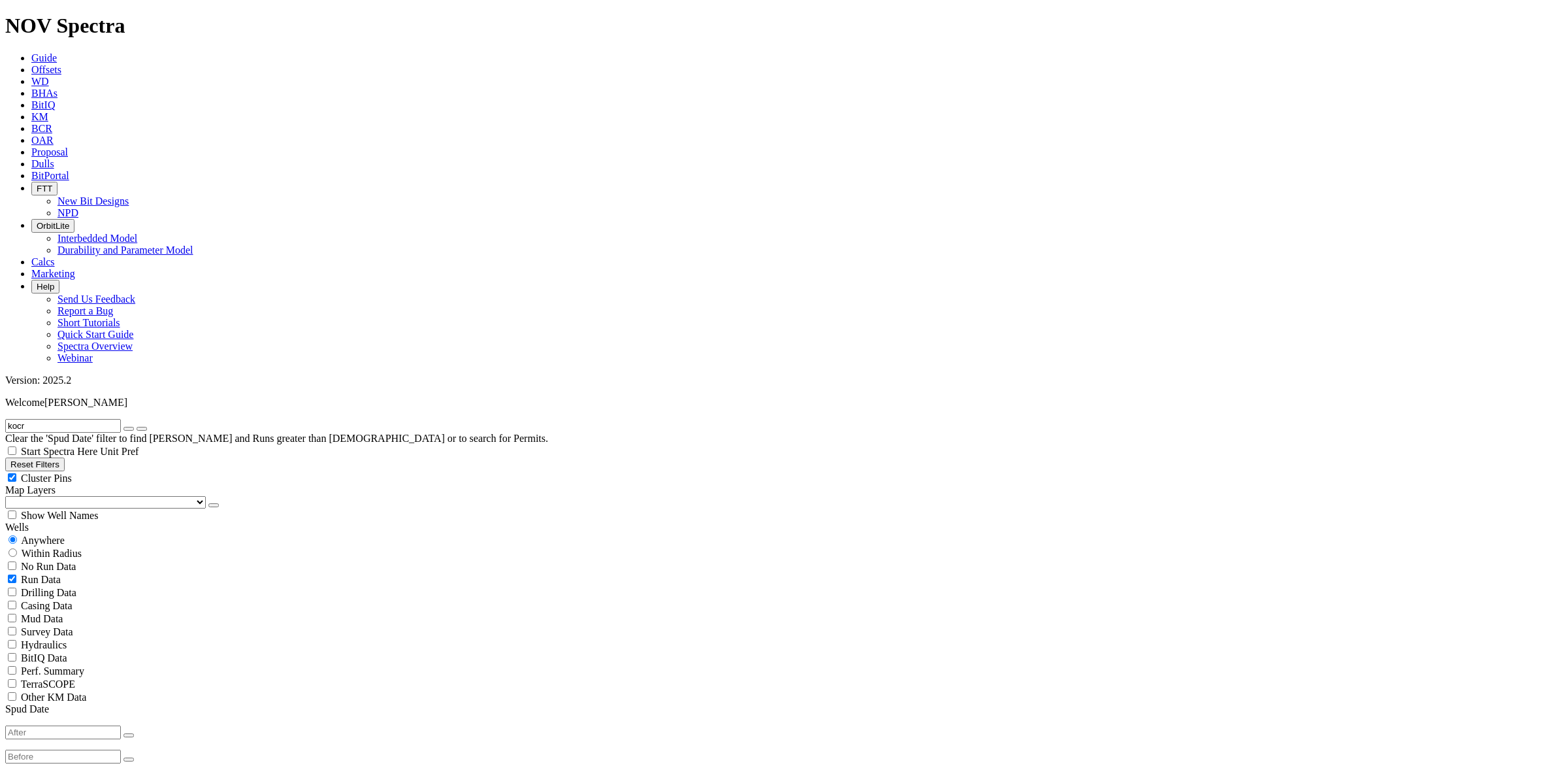
click at [129, 428] on icon "button" at bounding box center [129, 428] width 0 height 0
radio input "false"
radio input "true"
click at [121, 419] on input "text" at bounding box center [62, 425] width 116 height 14
type input "Gbaran"
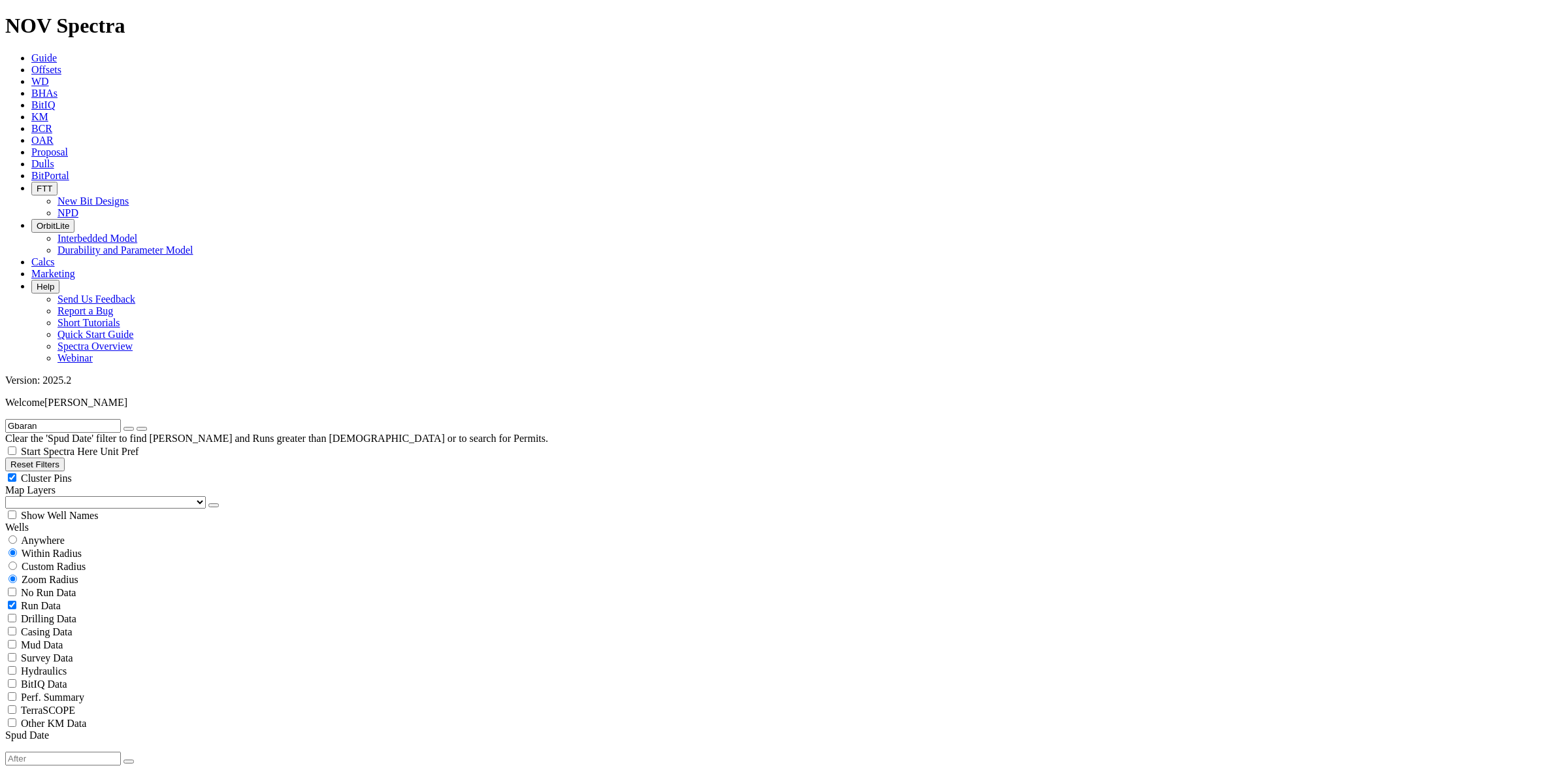
click at [29, 534] on span "Anywhere" at bounding box center [43, 540] width 44 height 11
radio input "true"
radio input "false"
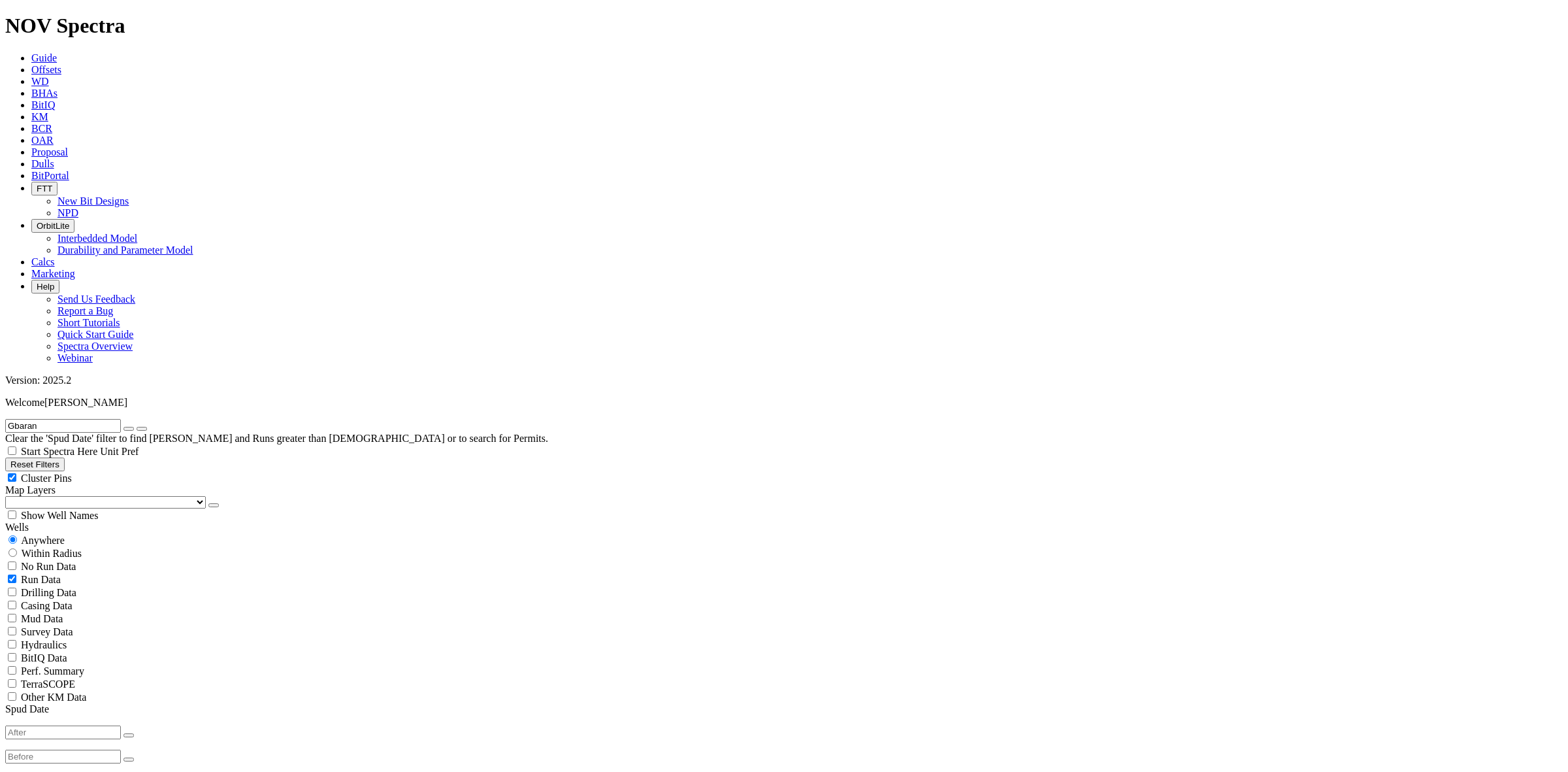
scroll to position [0, 0]
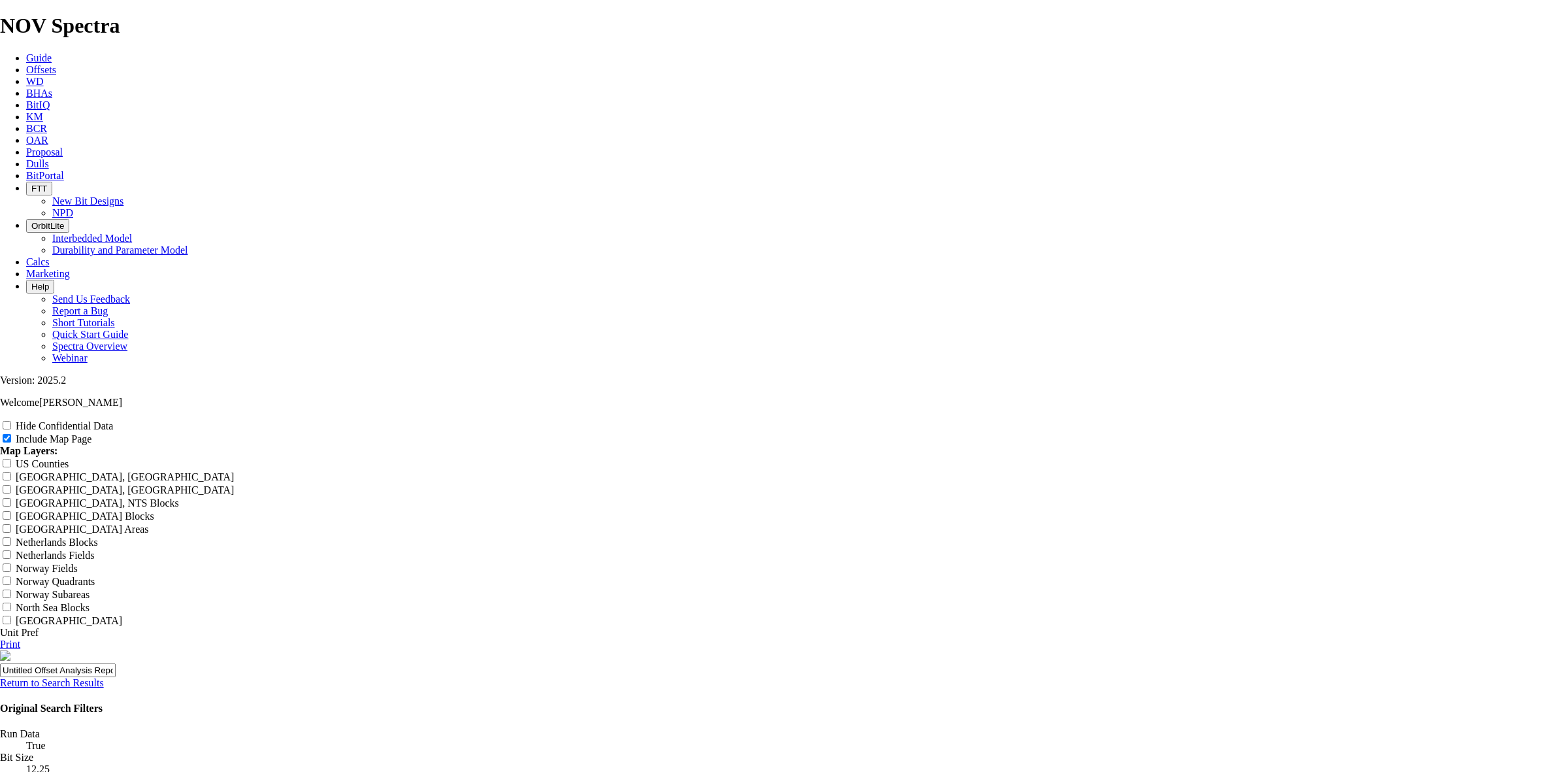
click at [113, 420] on label "Hide Confidential Data" at bounding box center [64, 426] width 97 height 11
click at [11, 421] on input "Hide Confidential Data" at bounding box center [6, 425] width 9 height 9
checkbox input "true"
click at [11, 434] on input "Include Map Page" at bounding box center [6, 438] width 9 height 9
checkbox input "false"
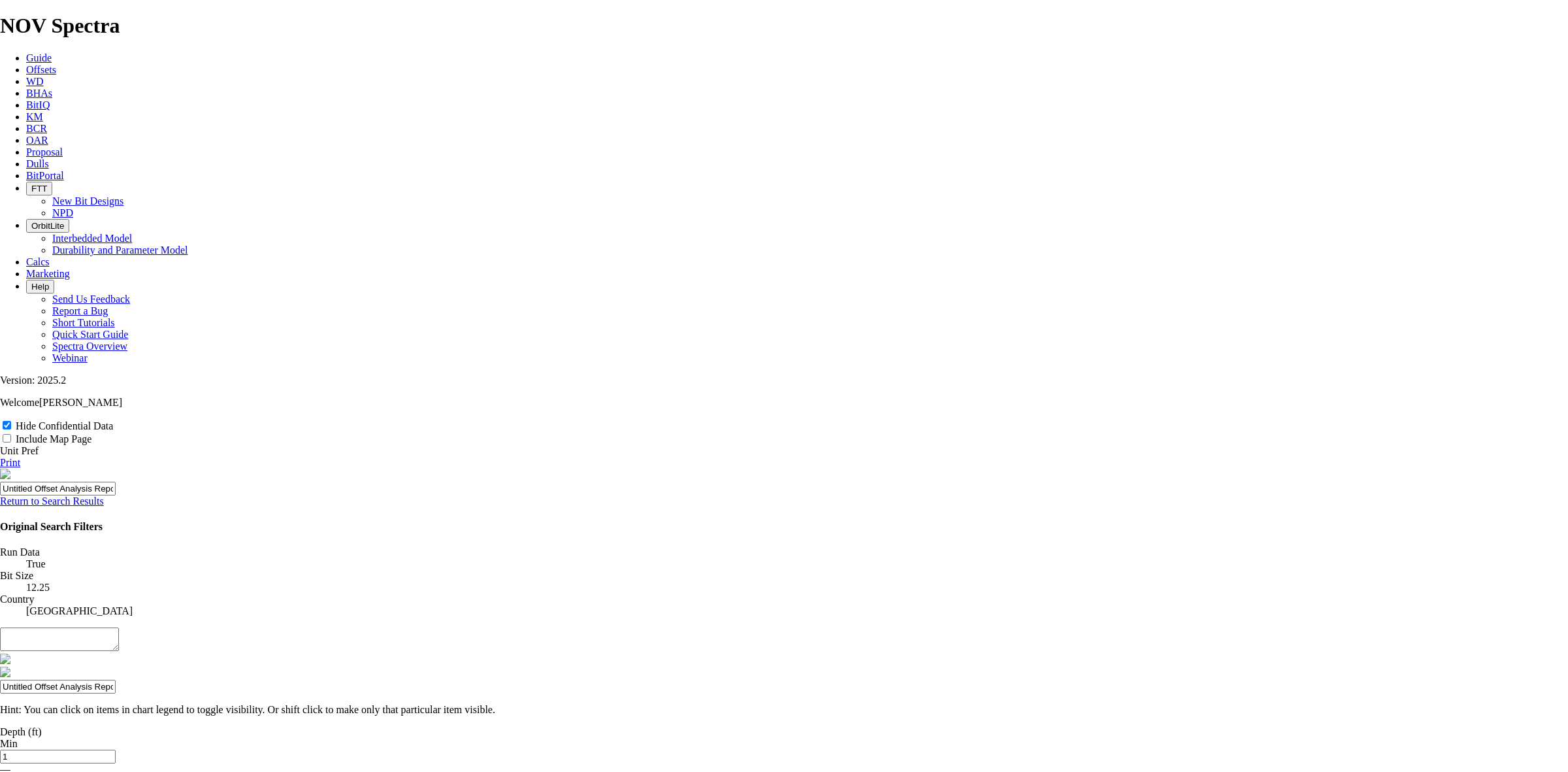
scroll to position [1062, 0]
